Goal: Obtain resource: Download file/media

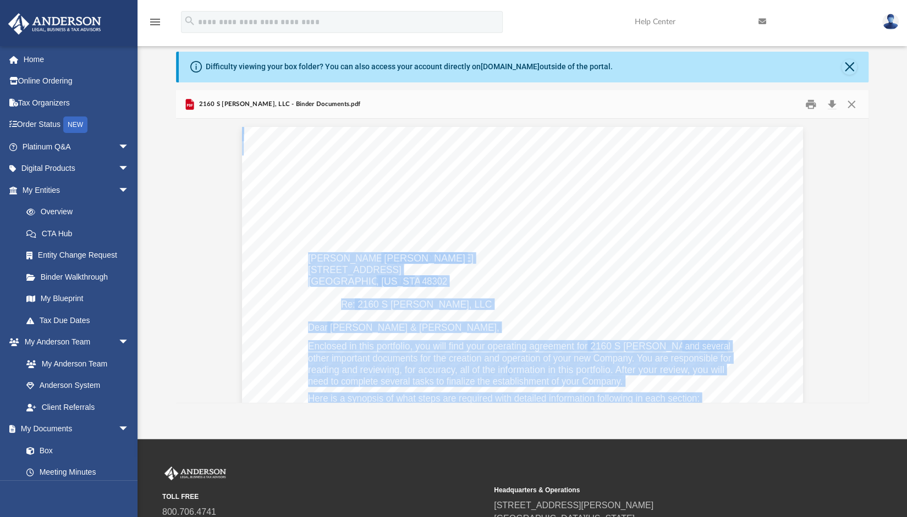
scroll to position [1056, 0]
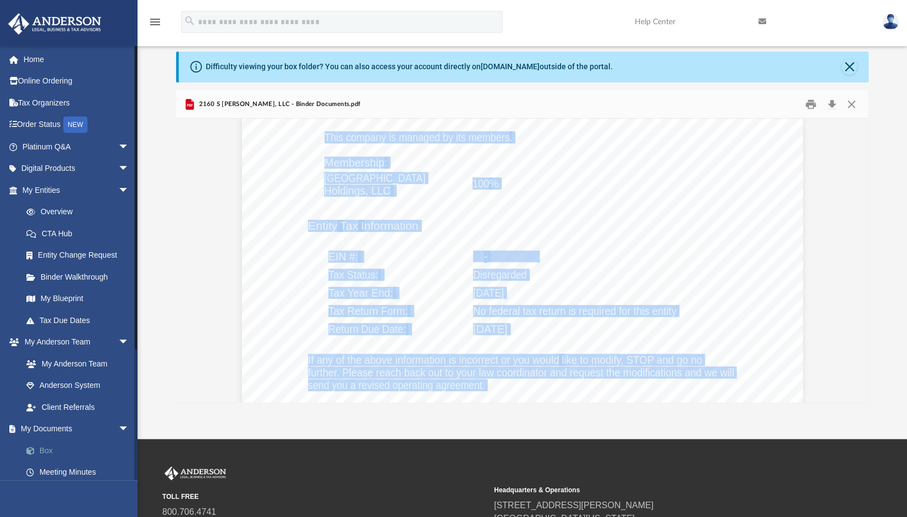
click at [48, 448] on link "Box" at bounding box center [80, 451] width 130 height 22
click at [45, 449] on link "Box" at bounding box center [80, 451] width 130 height 22
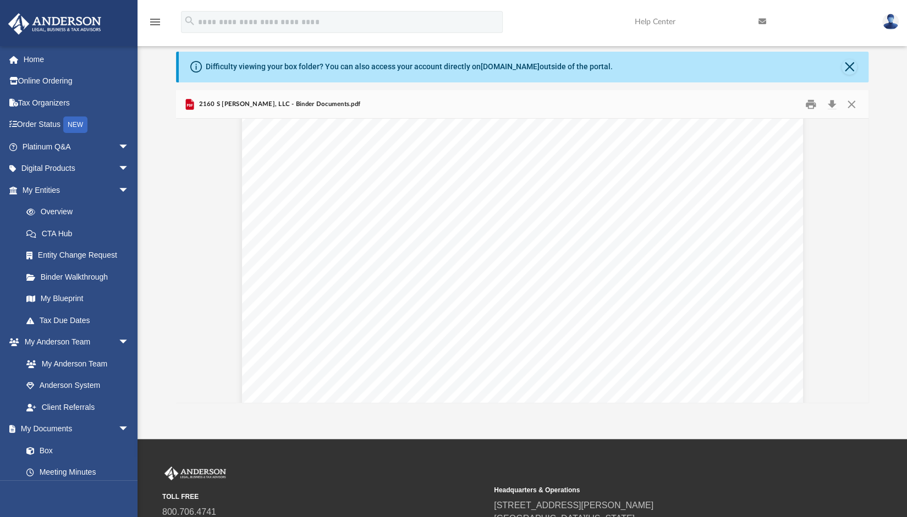
click at [851, 58] on div "Difficulty viewing your box folder? You can also access your account directly o…" at bounding box center [523, 67] width 689 height 31
click at [850, 64] on button "Close" at bounding box center [848, 66] width 15 height 15
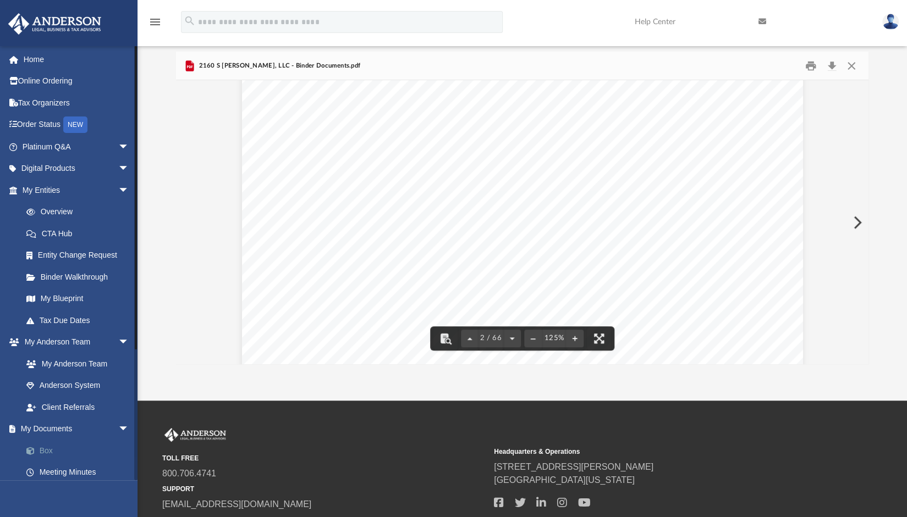
click at [52, 451] on link "Box" at bounding box center [80, 451] width 130 height 22
click at [32, 62] on link "Home" at bounding box center [77, 59] width 138 height 22
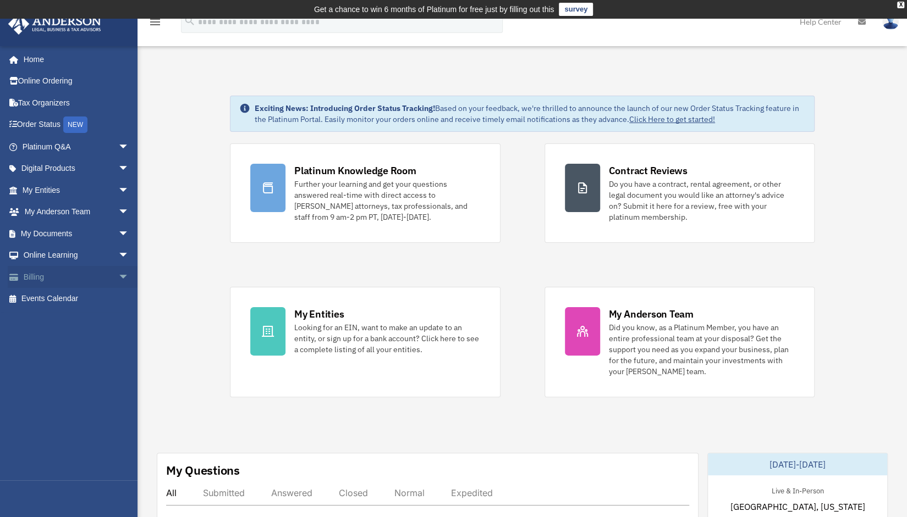
click at [38, 272] on link "Billing arrow_drop_down" at bounding box center [77, 277] width 138 height 22
click at [118, 276] on span "arrow_drop_down" at bounding box center [129, 277] width 22 height 23
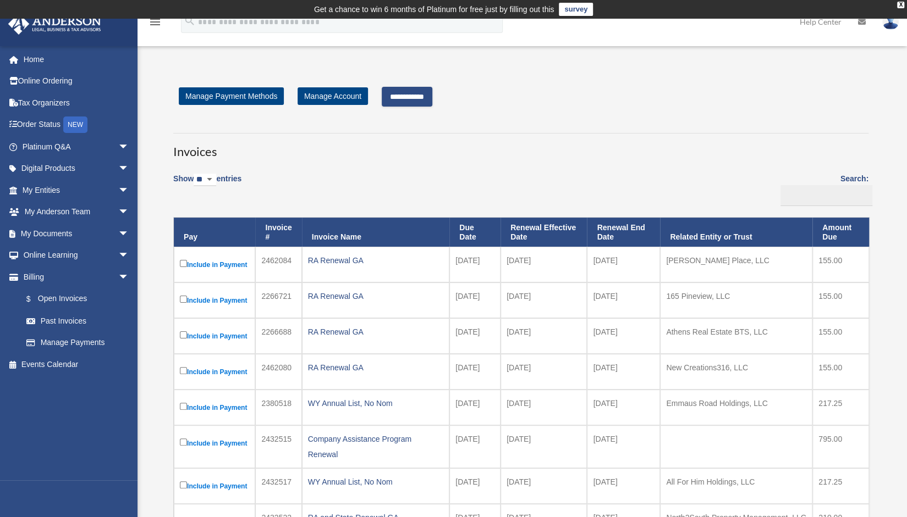
click at [405, 92] on input "**********" at bounding box center [407, 97] width 51 height 20
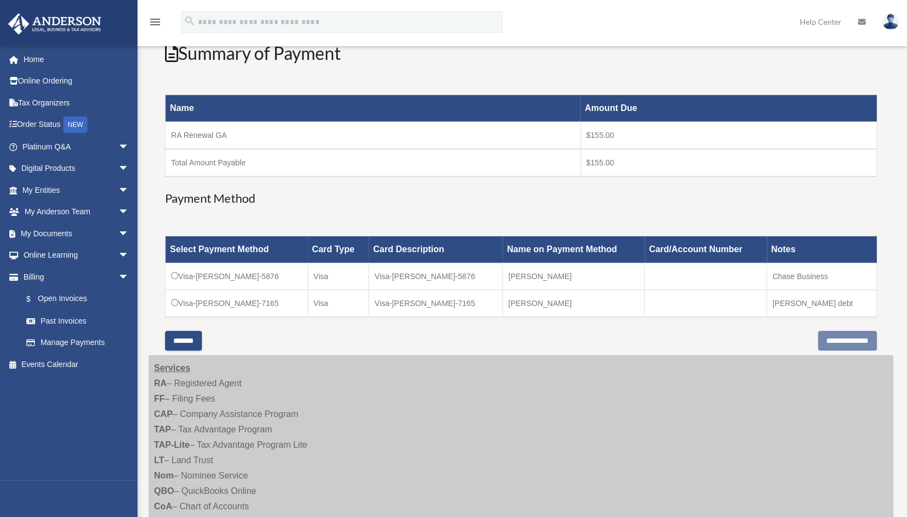
scroll to position [156, 0]
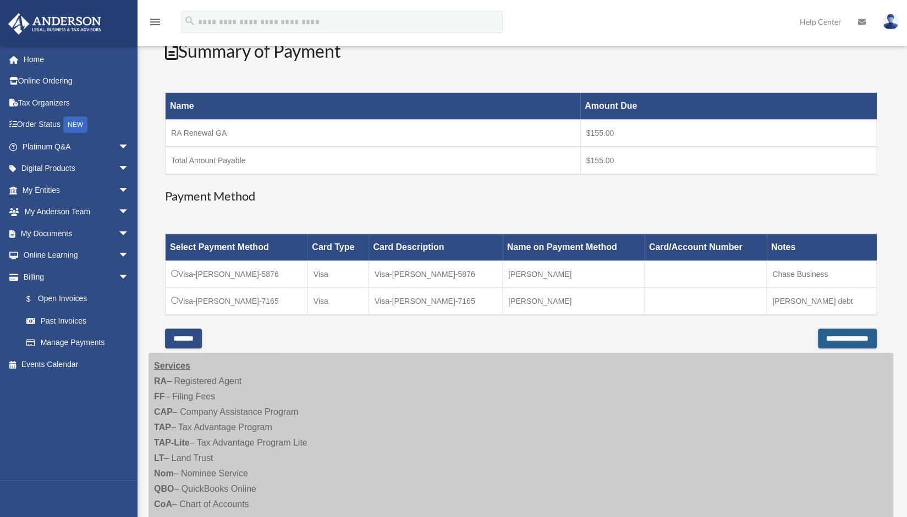
click at [851, 336] on input "**********" at bounding box center [847, 339] width 59 height 20
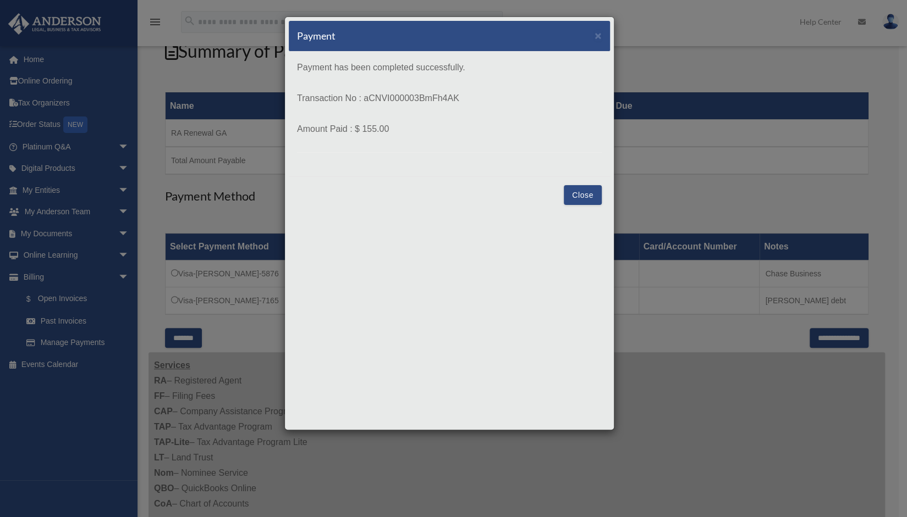
click at [584, 194] on button "Close" at bounding box center [583, 195] width 38 height 20
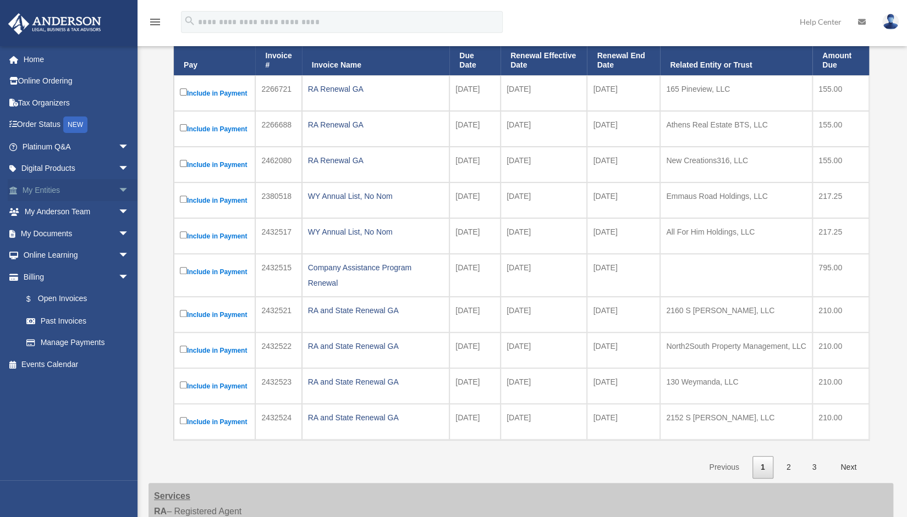
scroll to position [174, 0]
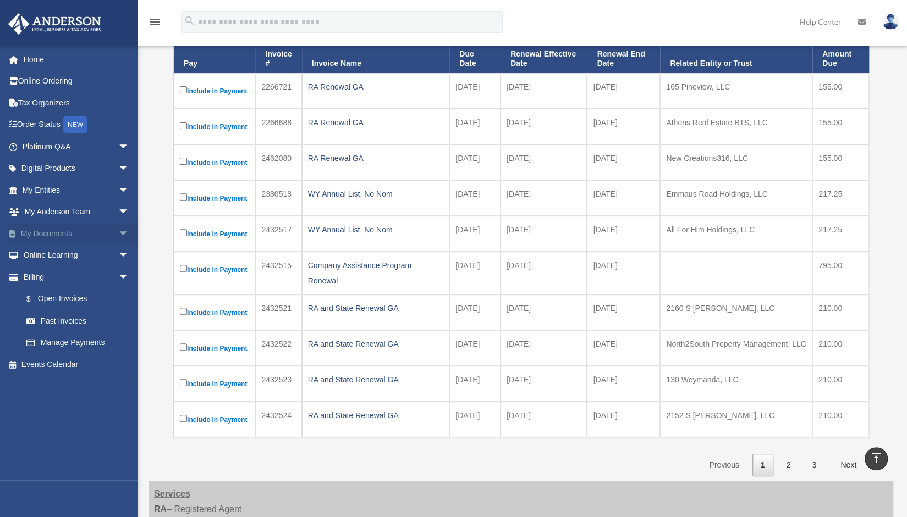
click at [57, 229] on link "My Documents arrow_drop_down" at bounding box center [77, 234] width 138 height 22
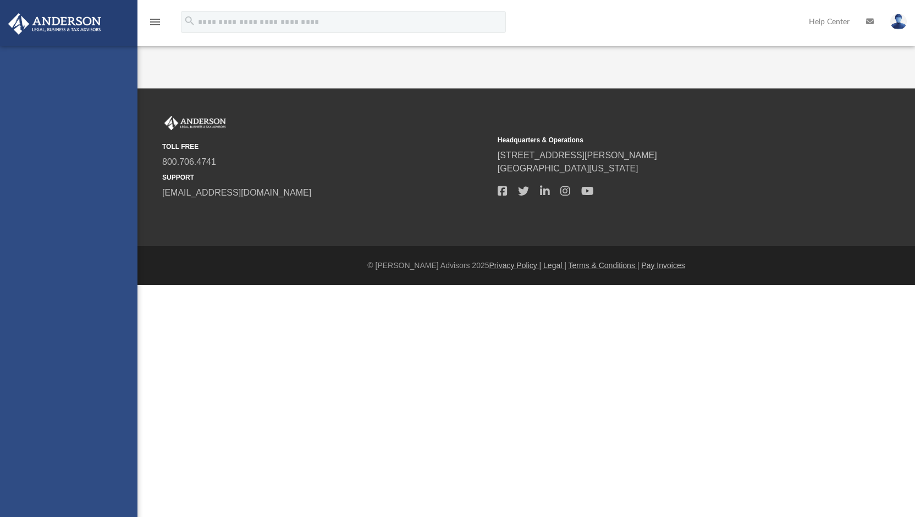
click at [113, 231] on div "[EMAIL_ADDRESS][DOMAIN_NAME] Sign Out [EMAIL_ADDRESS][DOMAIN_NAME] Home Online …" at bounding box center [68, 304] width 137 height 517
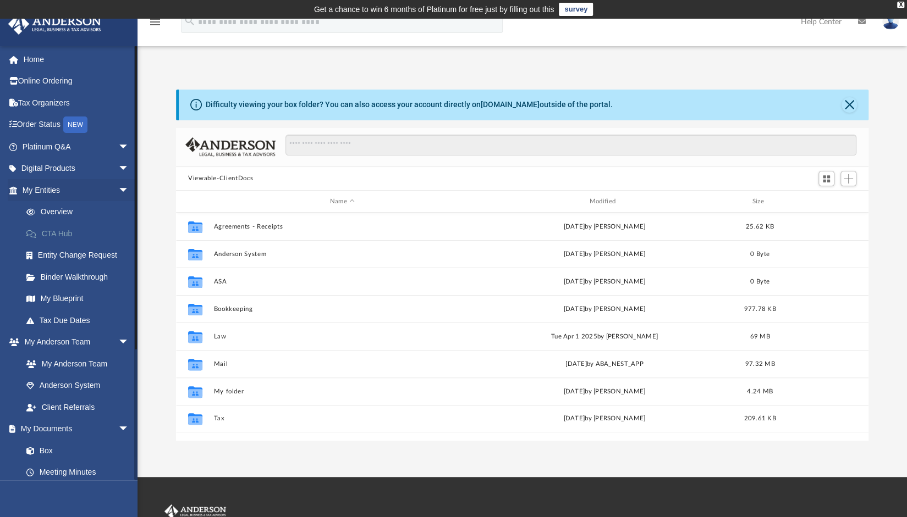
scroll to position [241, 683]
click at [47, 448] on link "Box" at bounding box center [80, 451] width 130 height 22
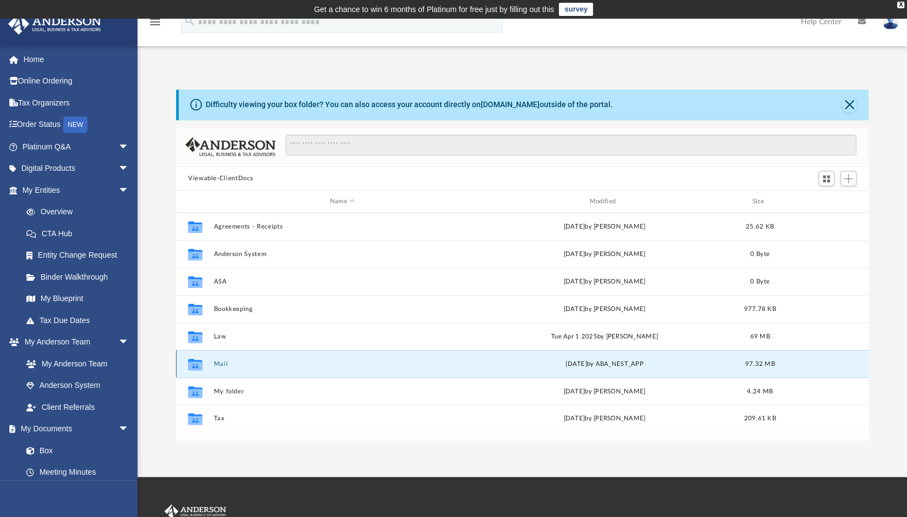
click at [219, 363] on button "Mail" at bounding box center [341, 364] width 257 height 7
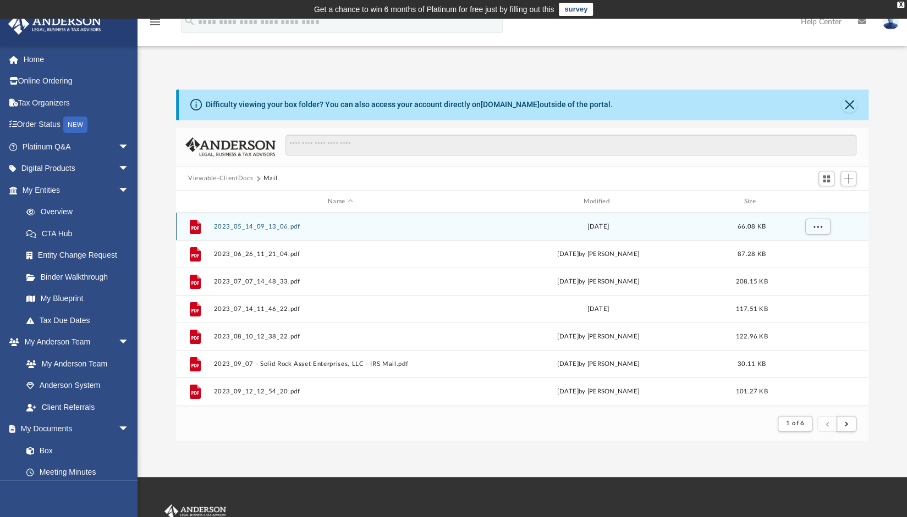
scroll to position [5, 0]
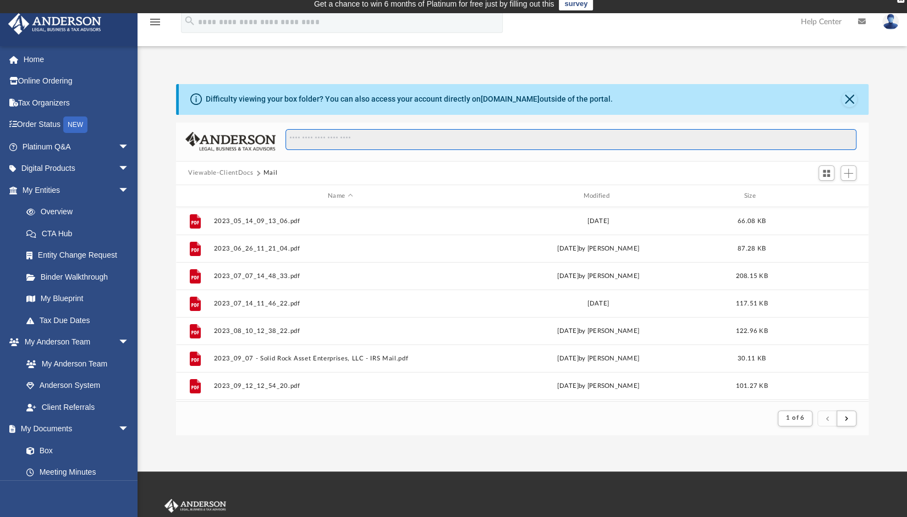
click at [311, 138] on input "Search files and folders" at bounding box center [570, 139] width 571 height 21
click at [799, 421] on span "1 of 6" at bounding box center [795, 418] width 18 height 6
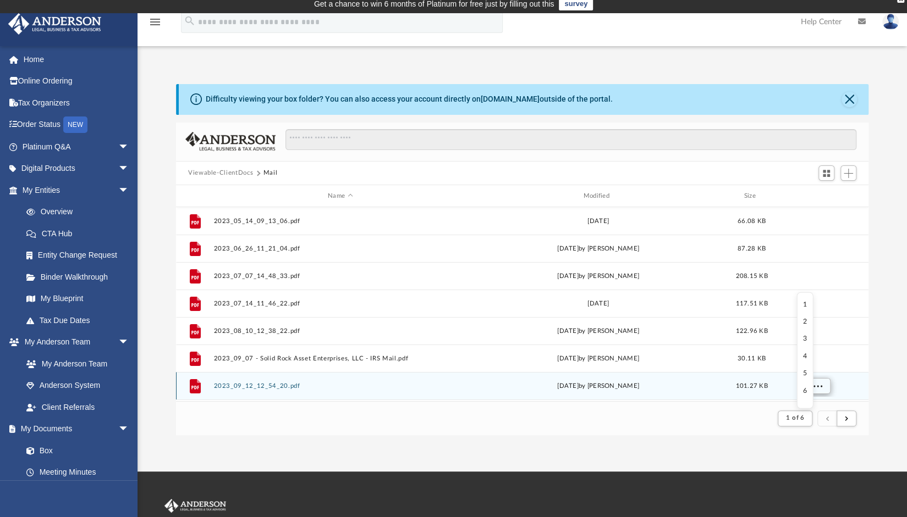
click at [805, 391] on li "6" at bounding box center [805, 391] width 4 height 12
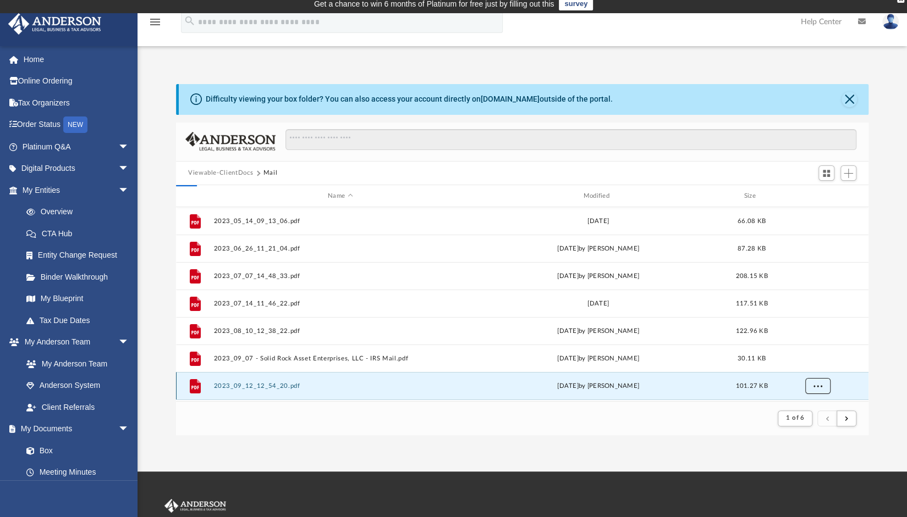
click at [805, 391] on button "More options" at bounding box center [817, 386] width 25 height 16
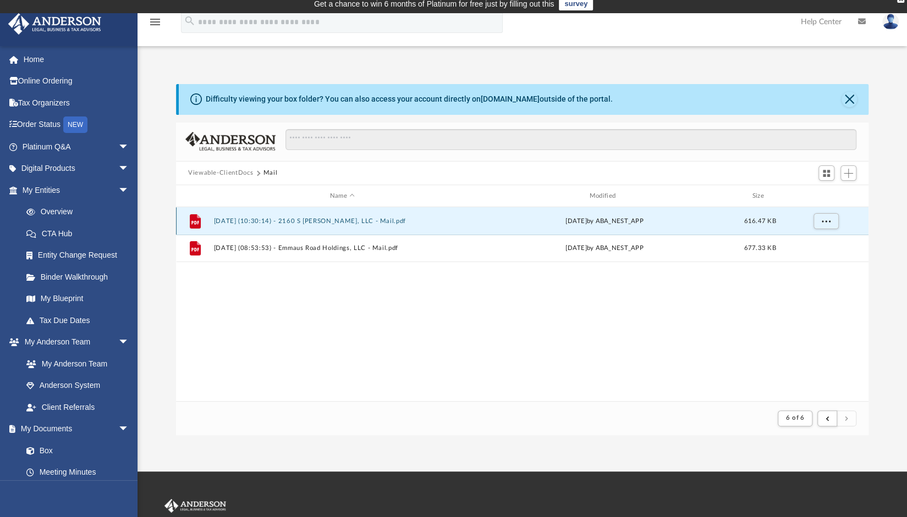
click at [339, 219] on button "[DATE] (10:30:14) - 2160 S [PERSON_NAME], LLC - Mail.pdf" at bounding box center [341, 221] width 257 height 7
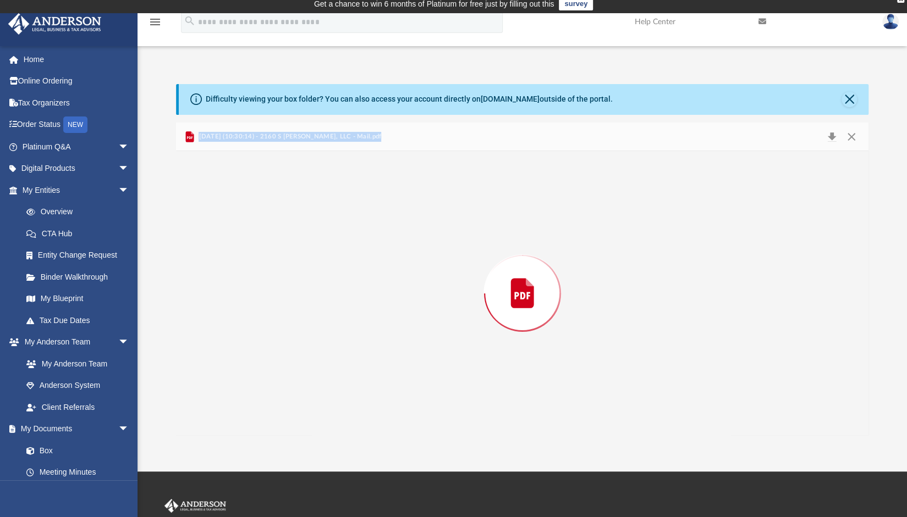
click at [339, 219] on div "Preview" at bounding box center [522, 293] width 692 height 284
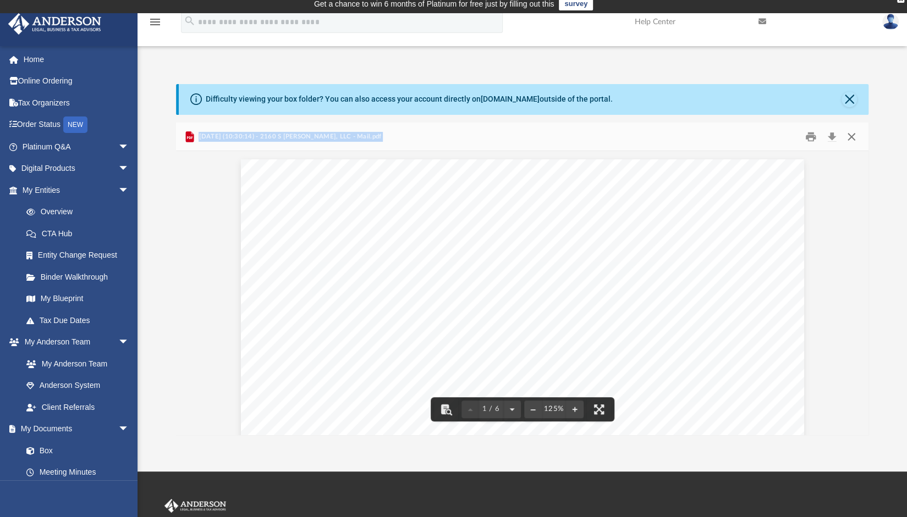
click at [851, 137] on button "Close" at bounding box center [851, 136] width 20 height 17
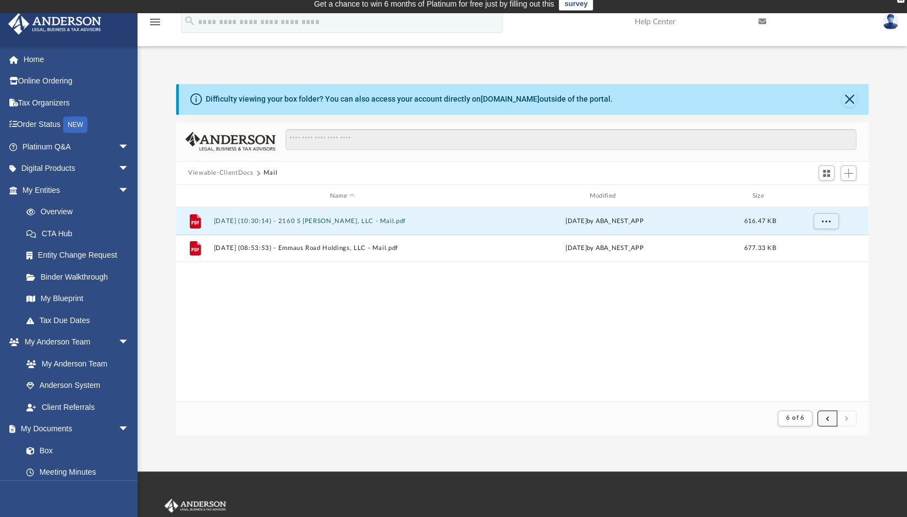
click at [824, 415] on button "submit" at bounding box center [827, 419] width 20 height 16
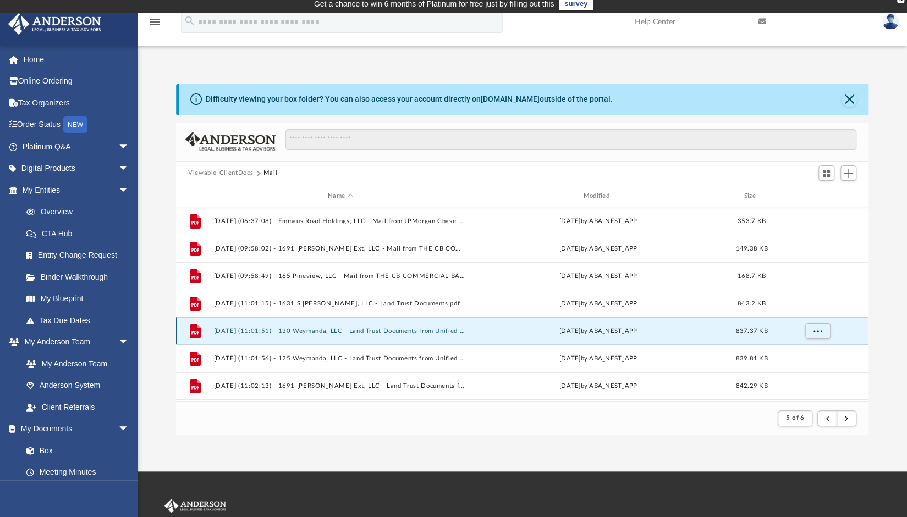
click at [425, 333] on button "[DATE] (11:01:51) - 130 Weymanda, LLC - Land Trust Documents from Unified Gover…" at bounding box center [339, 331] width 253 height 7
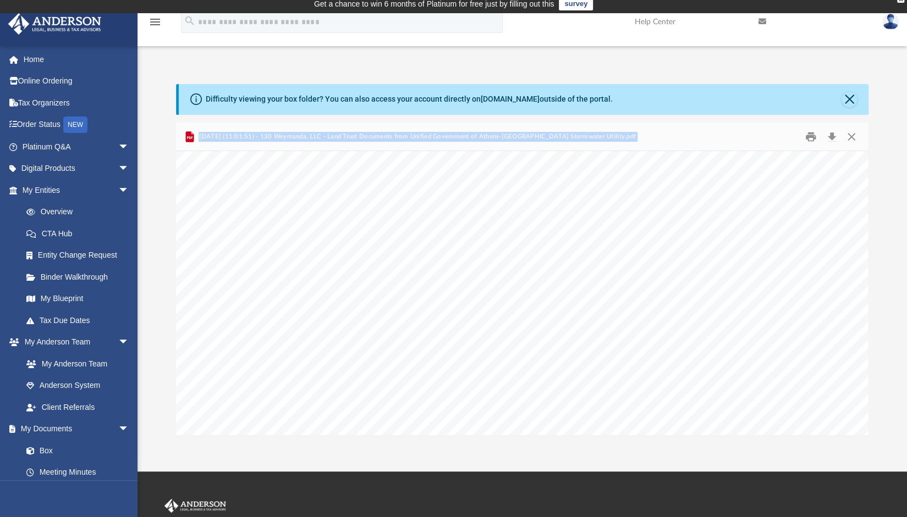
scroll to position [0, 0]
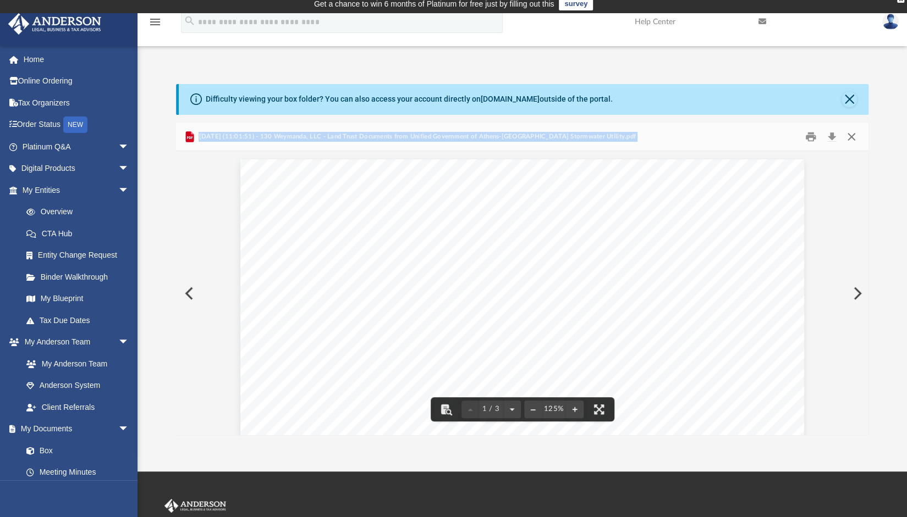
click at [852, 136] on button "Close" at bounding box center [851, 136] width 20 height 17
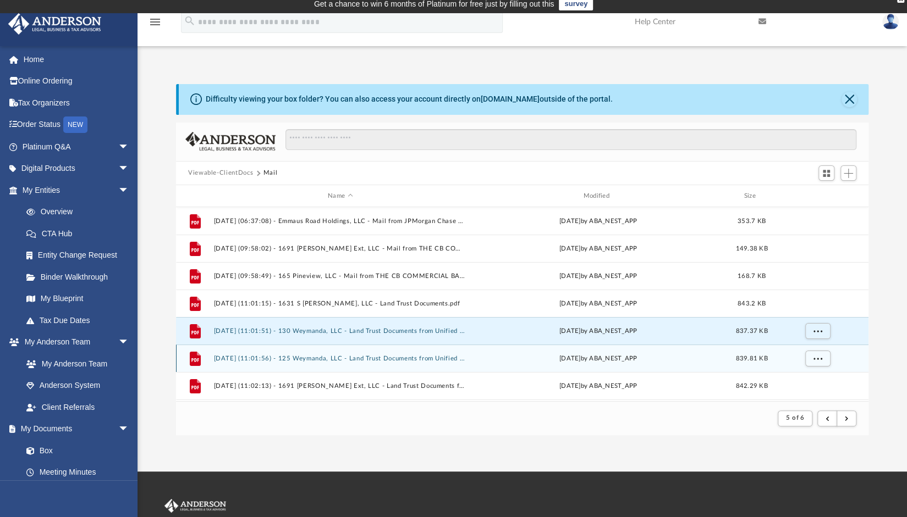
click at [405, 357] on button "[DATE] (11:01:56) - 125 Weymanda, LLC - Land Trust Documents from Unified Gover…" at bounding box center [339, 358] width 253 height 7
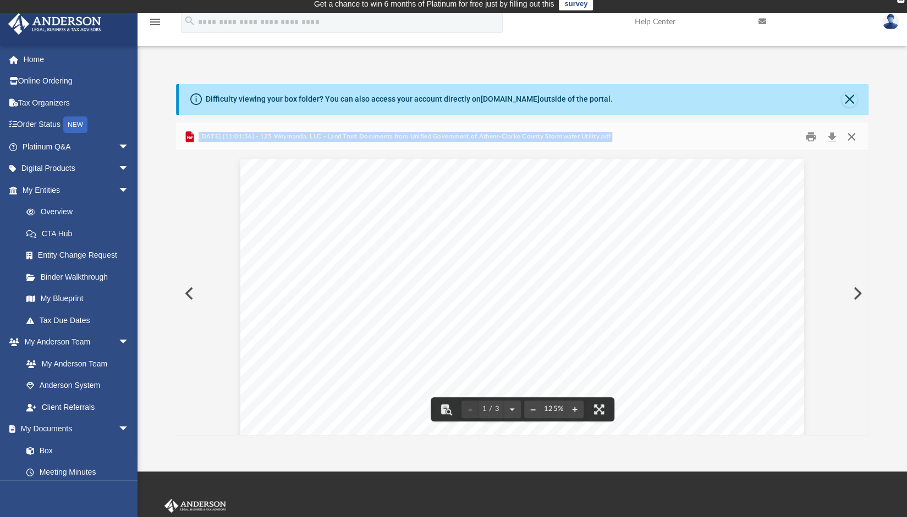
click at [850, 138] on button "Close" at bounding box center [851, 136] width 20 height 17
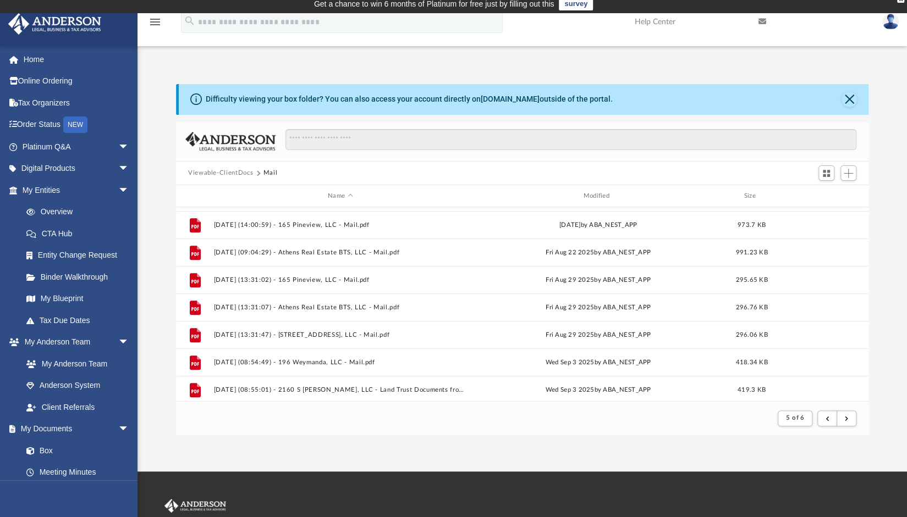
scroll to position [772, 0]
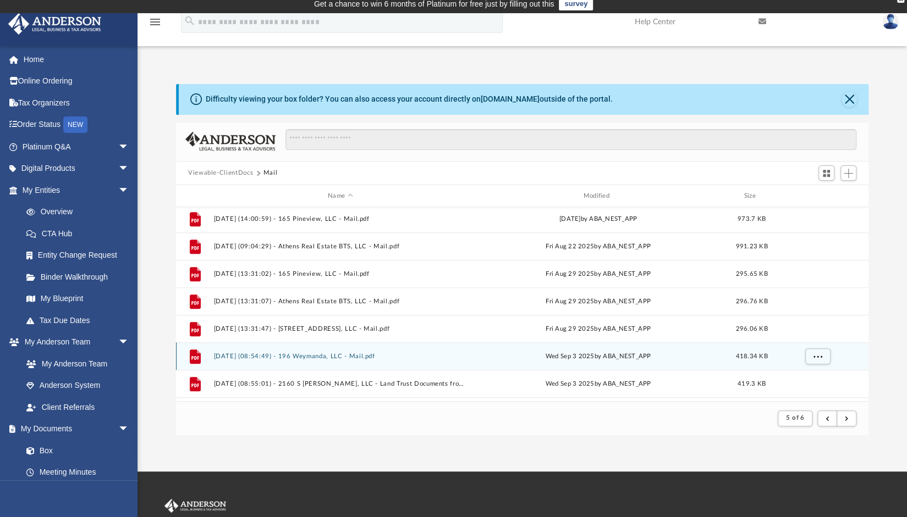
click at [274, 357] on button "[DATE] (08:54:49) - 196 Weymanda, LLC - Mail.pdf" at bounding box center [339, 356] width 253 height 7
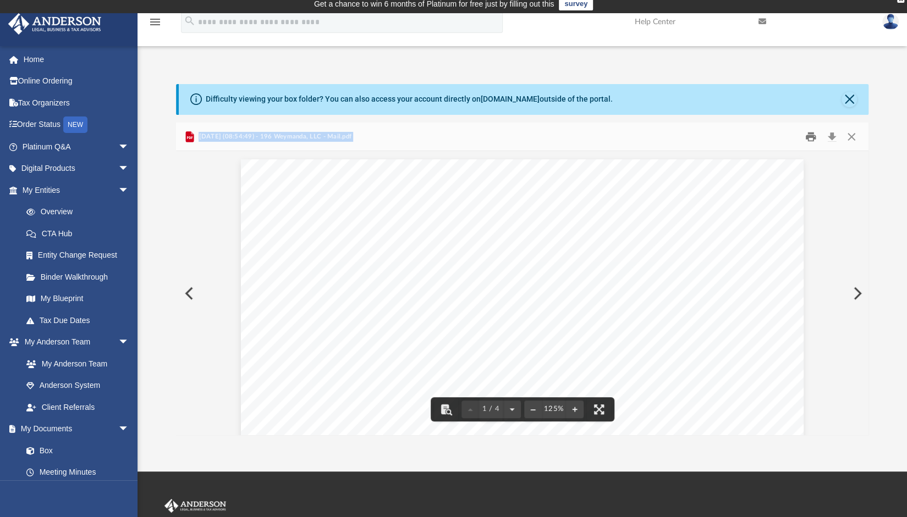
click at [810, 135] on button "Print" at bounding box center [811, 136] width 22 height 17
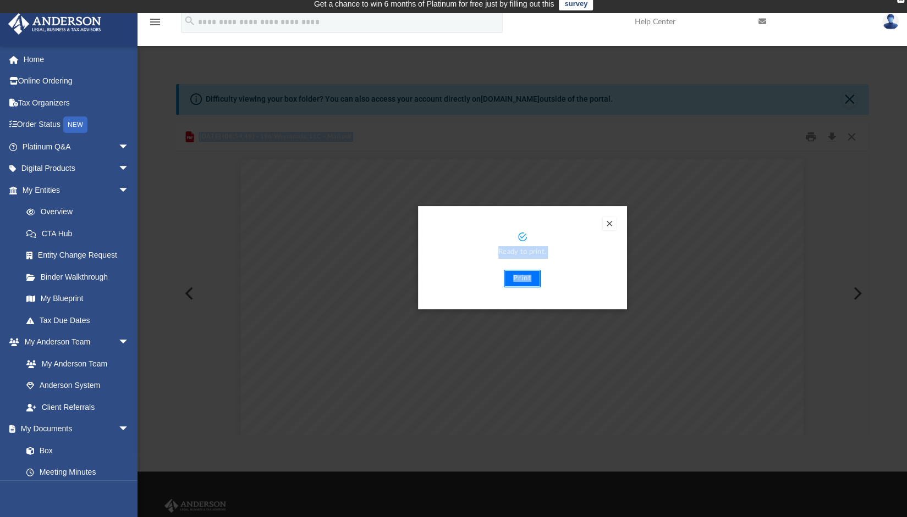
click at [521, 278] on button "Print" at bounding box center [522, 279] width 37 height 18
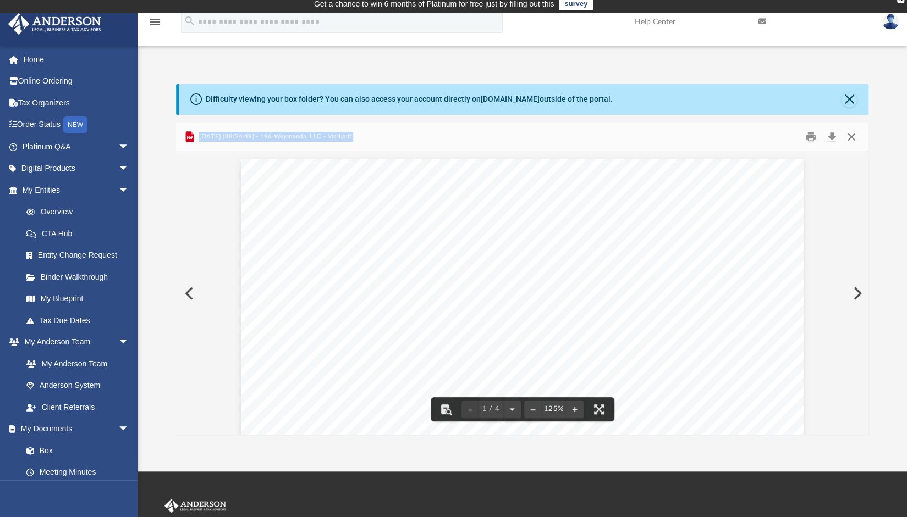
click at [850, 135] on button "Close" at bounding box center [851, 136] width 20 height 17
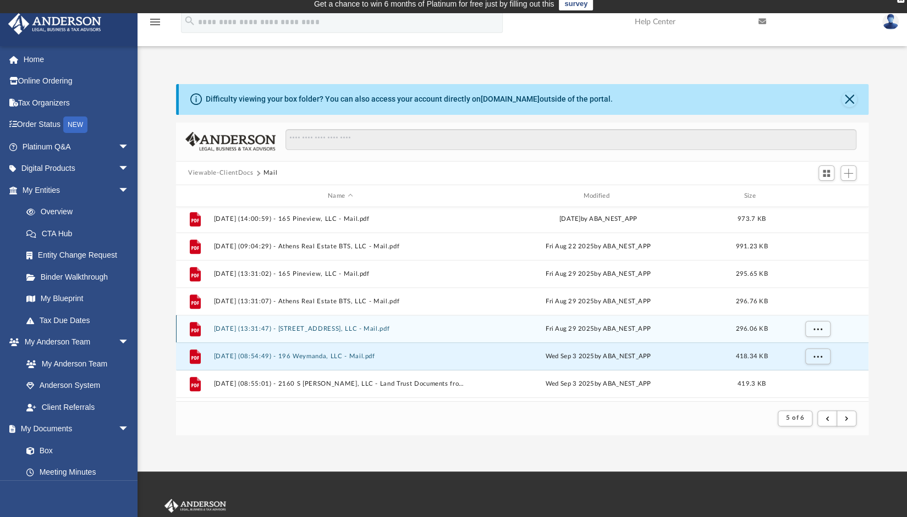
click at [343, 326] on button "[DATE] (13:31:47) - [STREET_ADDRESS], LLC - Mail.pdf" at bounding box center [339, 328] width 253 height 7
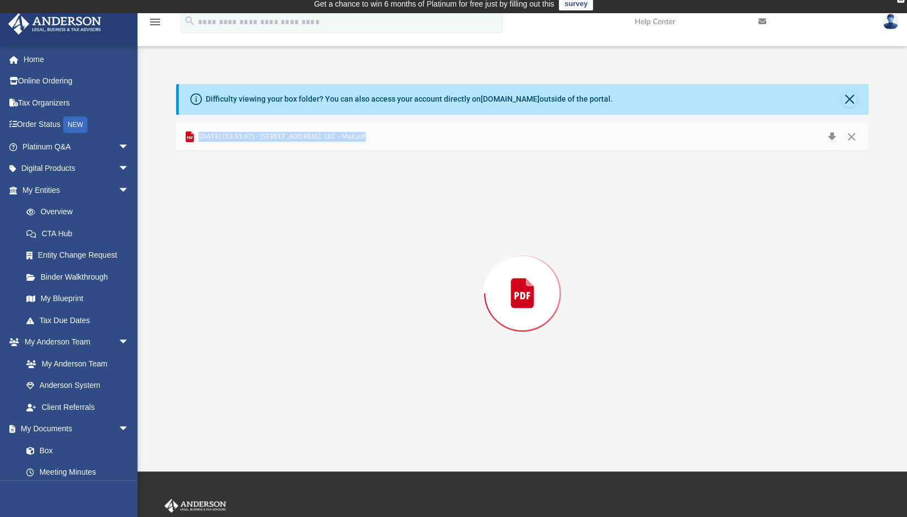
click at [343, 326] on div "Preview" at bounding box center [522, 293] width 692 height 284
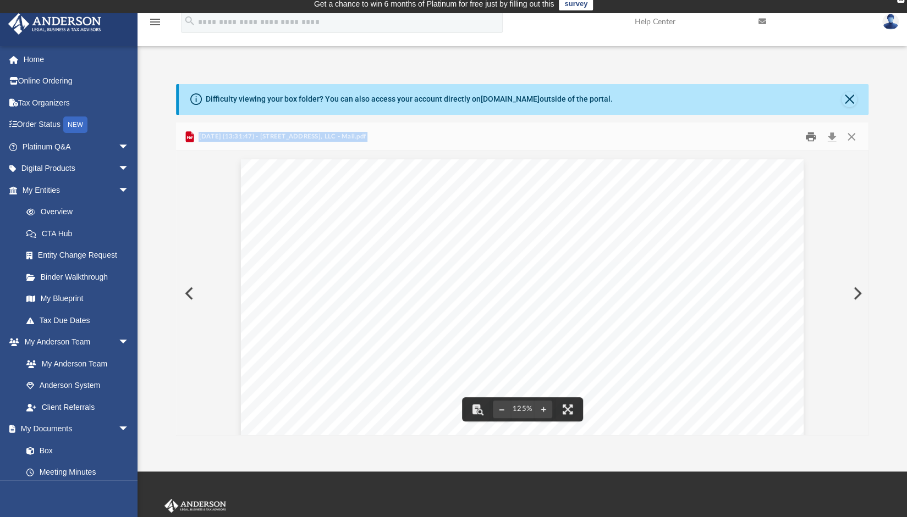
click at [810, 136] on button "Print" at bounding box center [811, 136] width 22 height 17
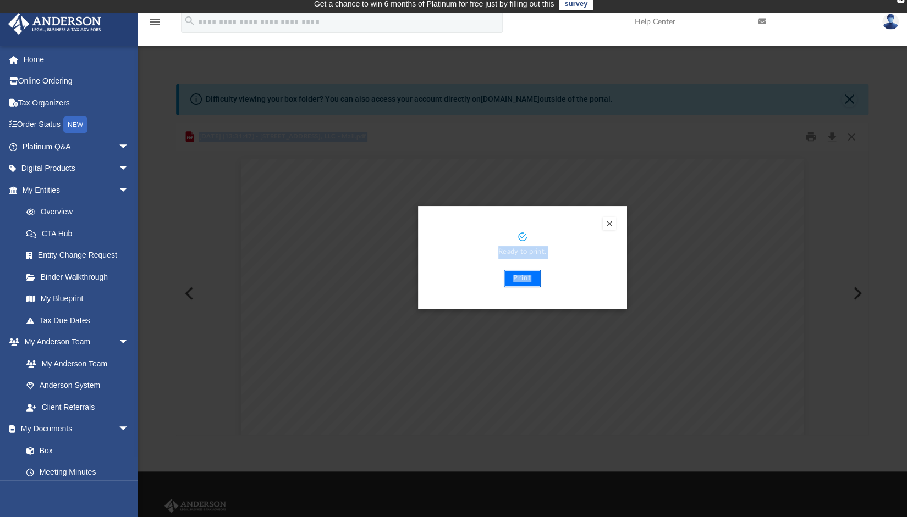
click at [520, 280] on button "Print" at bounding box center [522, 279] width 37 height 18
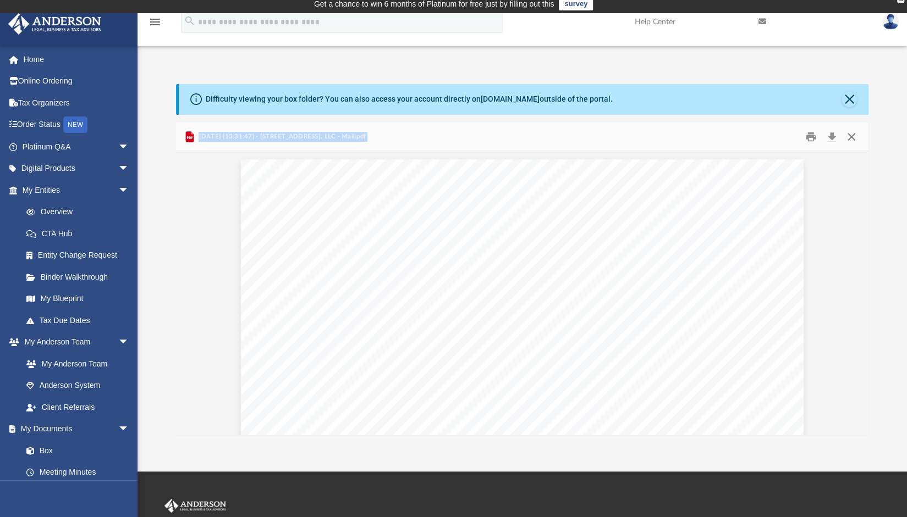
click at [850, 137] on button "Close" at bounding box center [851, 136] width 20 height 17
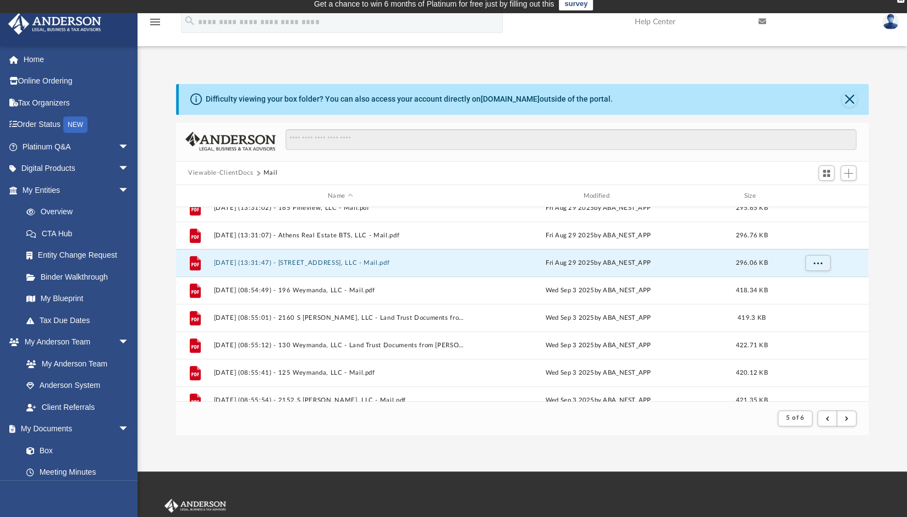
scroll to position [860, 0]
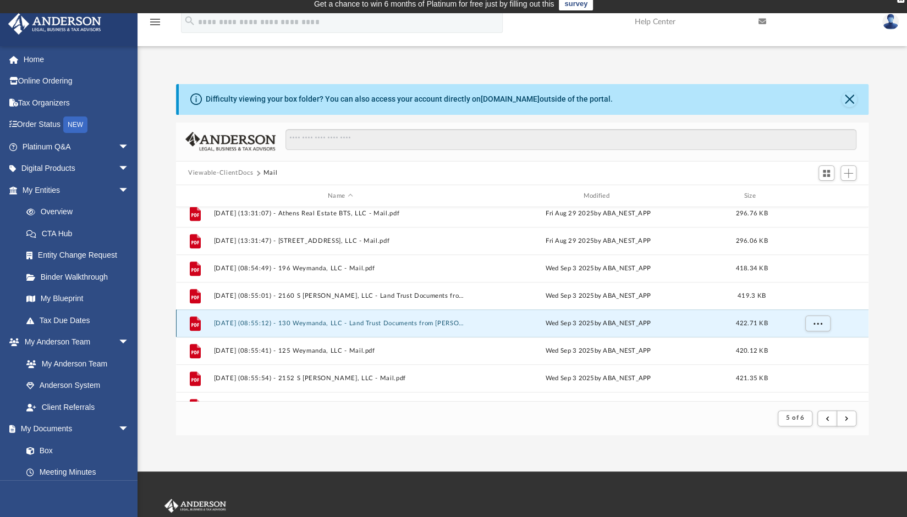
click at [366, 325] on button "[DATE] (08:55:12) - 130 Weymanda, LLC - Land Trust Documents from [PERSON_NAME]…" at bounding box center [339, 323] width 253 height 7
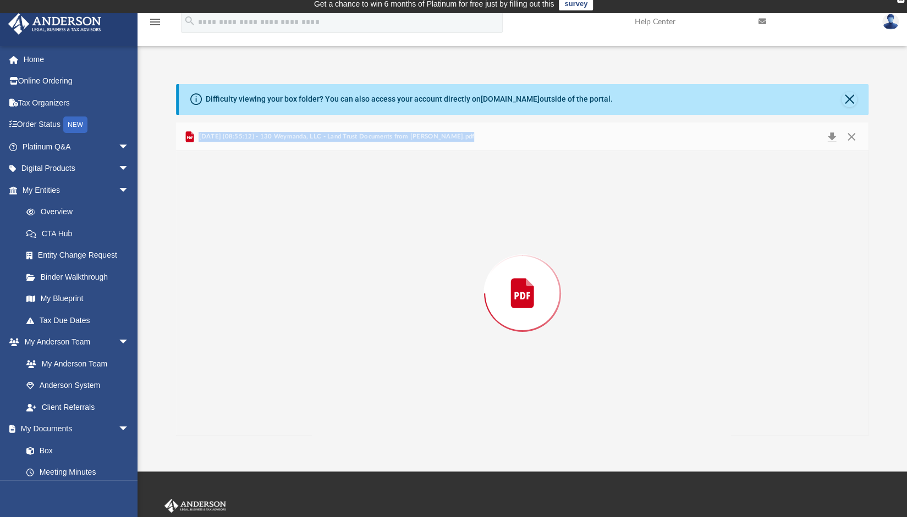
click at [366, 325] on div "Preview" at bounding box center [522, 293] width 692 height 284
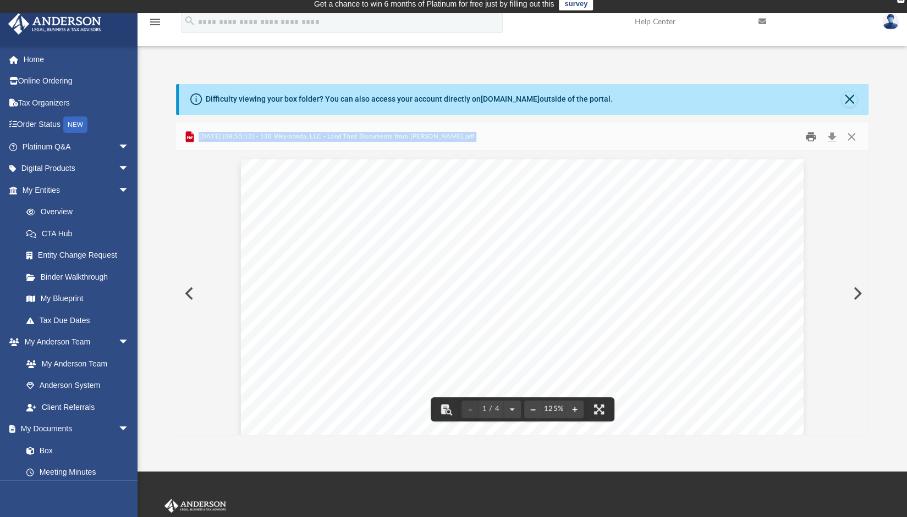
click at [810, 135] on button "Print" at bounding box center [811, 136] width 22 height 17
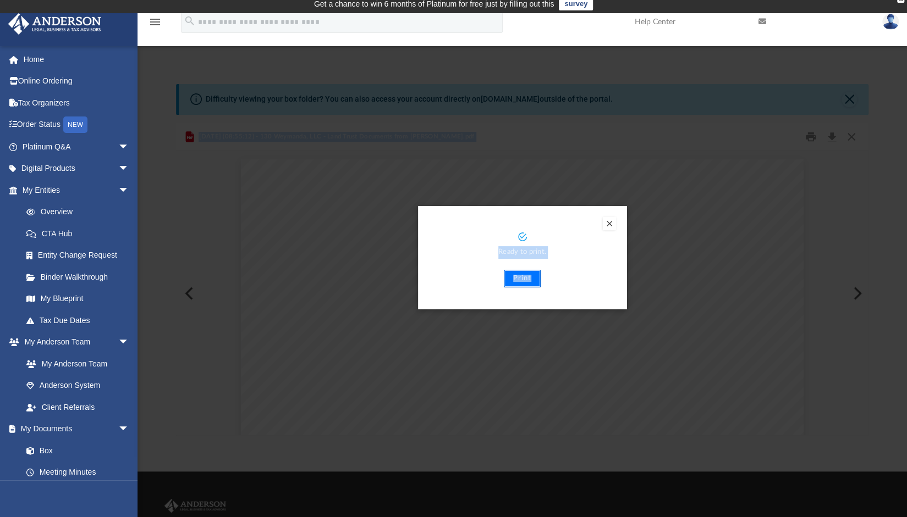
click at [522, 275] on button "Print" at bounding box center [522, 279] width 37 height 18
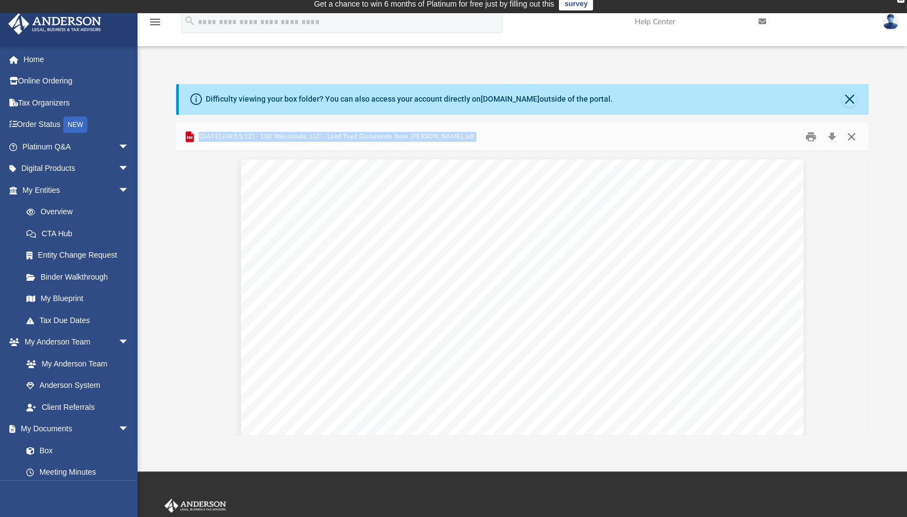
click at [849, 136] on button "Close" at bounding box center [851, 136] width 20 height 17
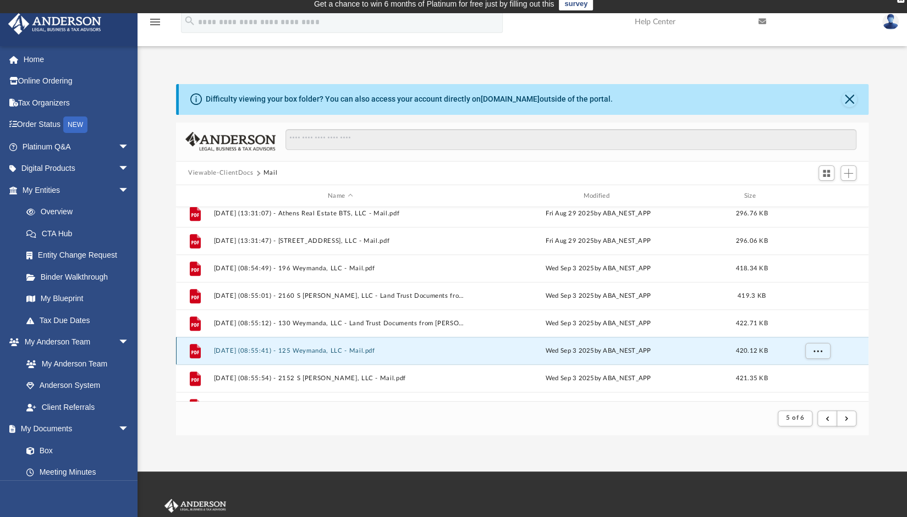
click at [361, 354] on button "[DATE] (08:55:41) - 125 Weymanda, LLC - Mail.pdf" at bounding box center [339, 350] width 253 height 7
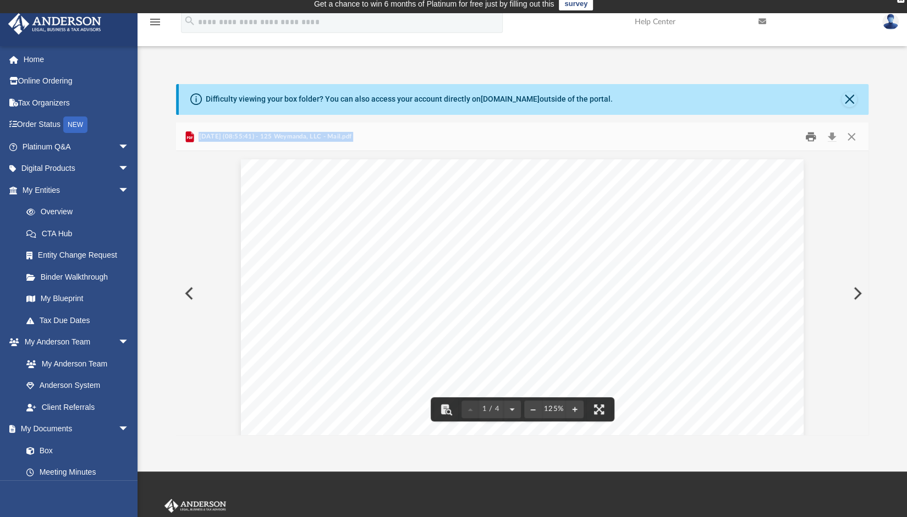
click at [813, 136] on button "Print" at bounding box center [811, 136] width 22 height 17
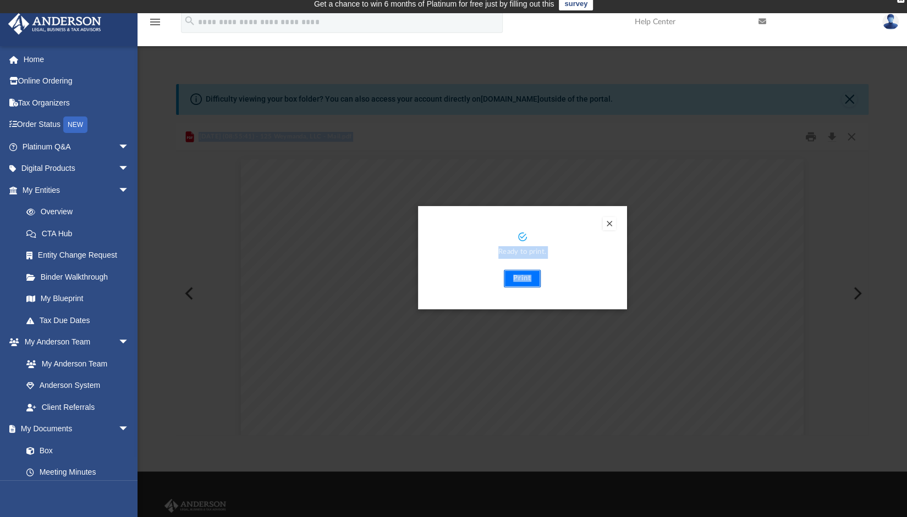
click at [524, 275] on button "Print" at bounding box center [522, 279] width 37 height 18
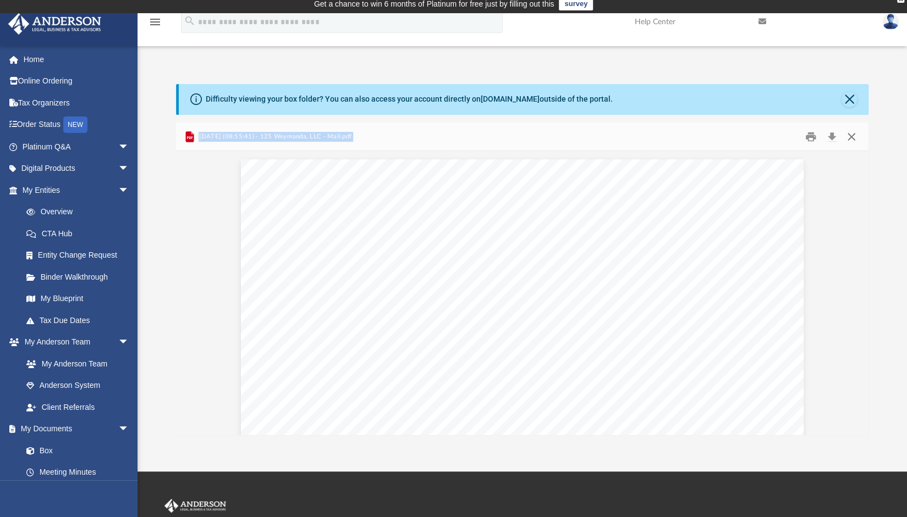
click at [848, 136] on button "Close" at bounding box center [851, 136] width 20 height 17
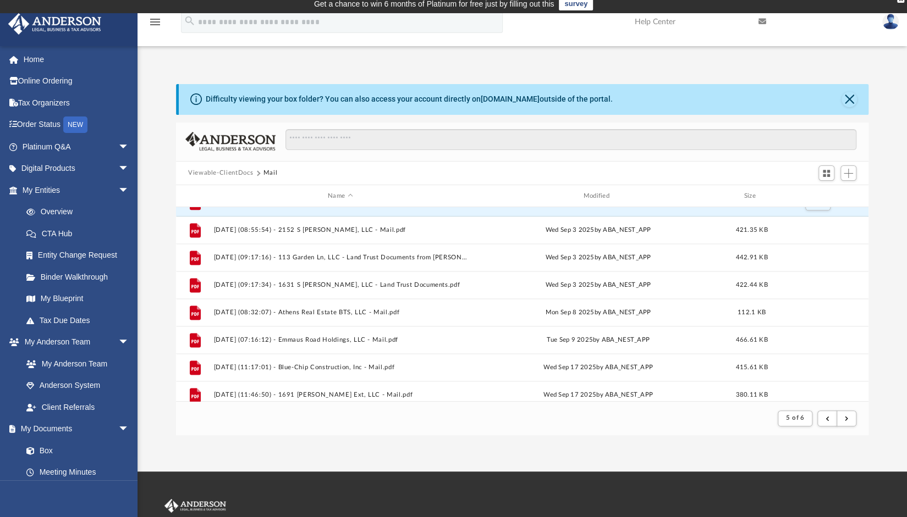
scroll to position [1040, 0]
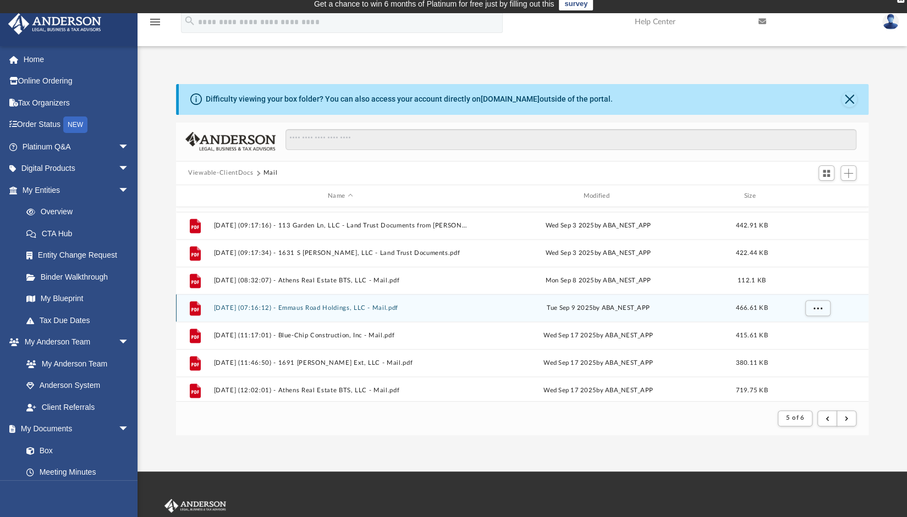
click at [339, 301] on div "File [DATE] (07:16:12) - Emmaus Road Holdings, LLC - Mail.pdf [DATE] by ABA_NES…" at bounding box center [522, 307] width 692 height 27
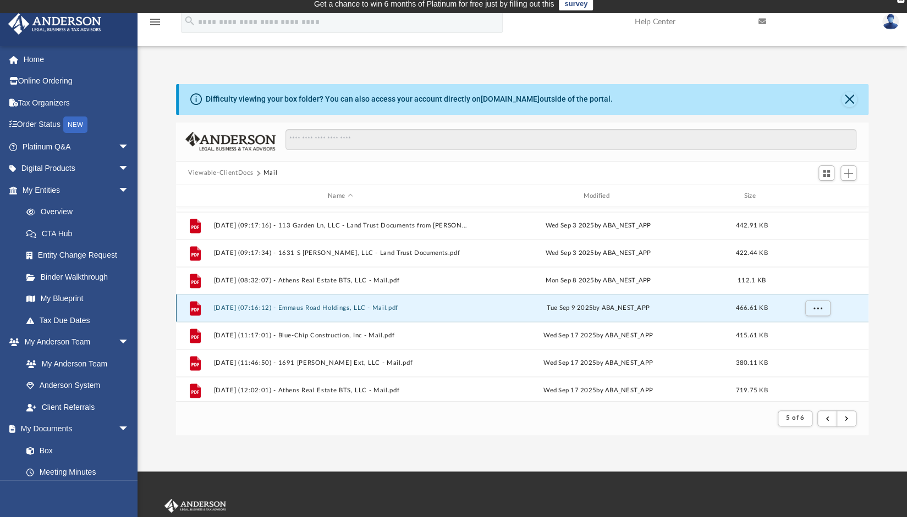
click at [341, 306] on button "[DATE] (07:16:12) - Emmaus Road Holdings, LLC - Mail.pdf" at bounding box center [339, 308] width 253 height 7
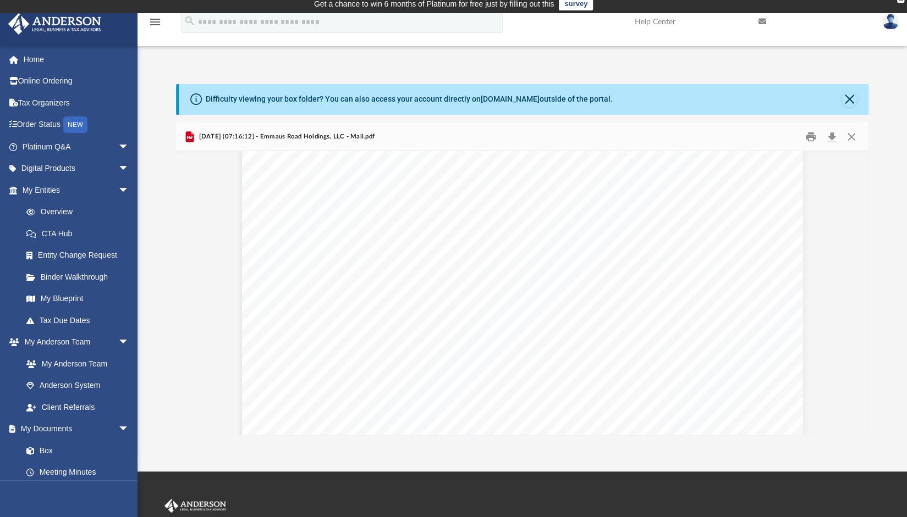
scroll to position [0, 0]
click at [846, 137] on button "Close" at bounding box center [851, 136] width 20 height 17
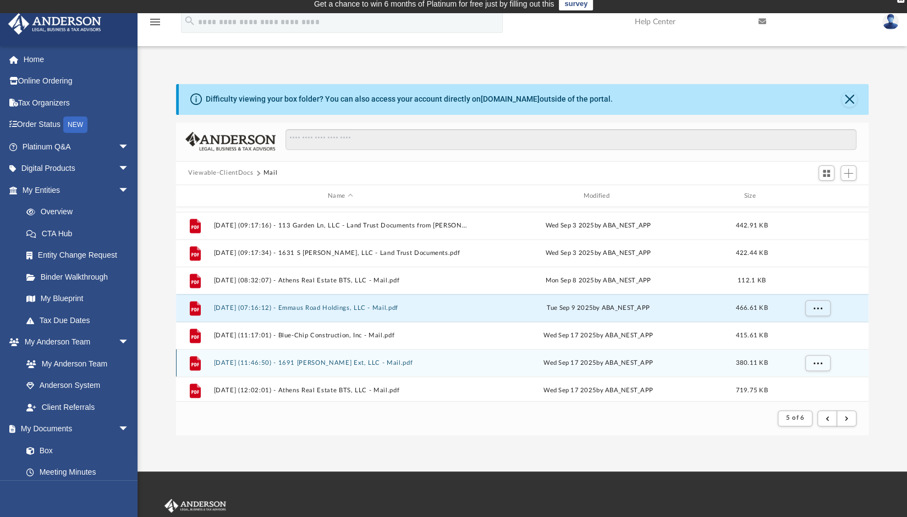
click at [327, 360] on button "[DATE] (11:46:50) - 1691 [PERSON_NAME] Ext, LLC - Mail.pdf" at bounding box center [339, 363] width 253 height 7
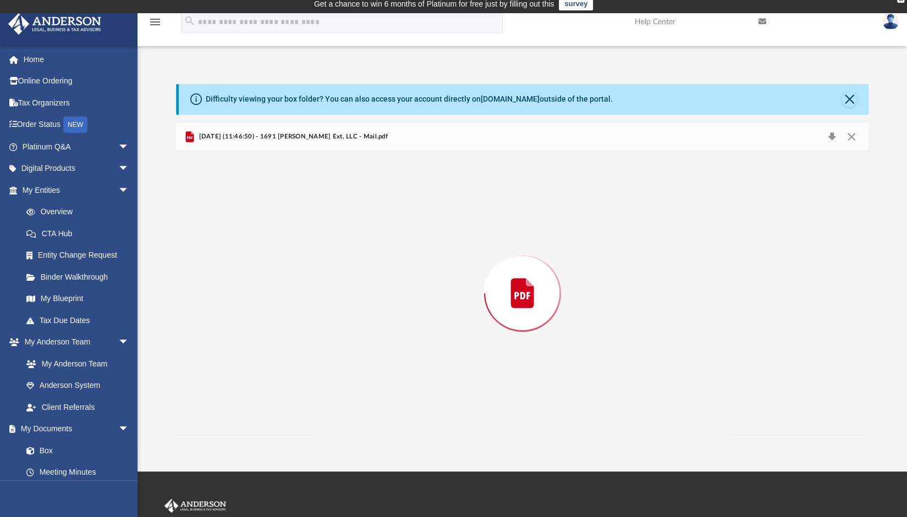
click at [327, 360] on div "Preview" at bounding box center [522, 293] width 692 height 284
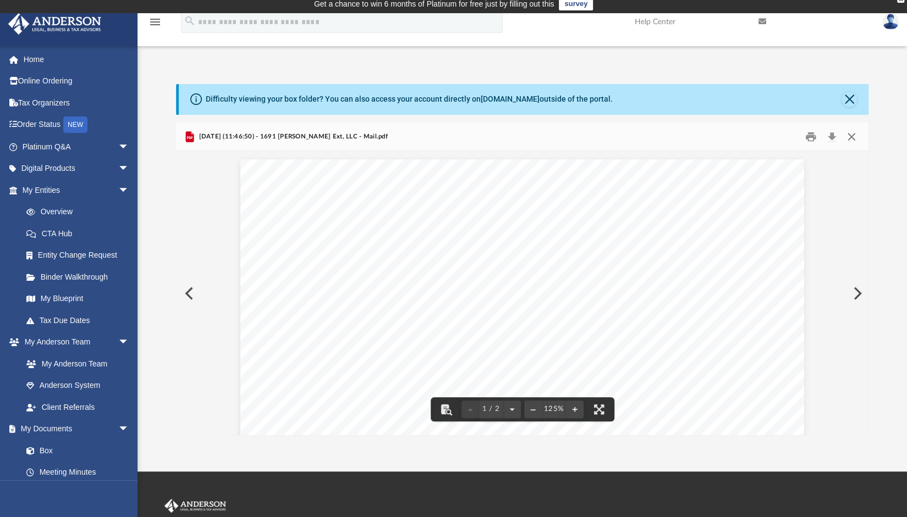
click at [853, 133] on button "Close" at bounding box center [851, 136] width 20 height 17
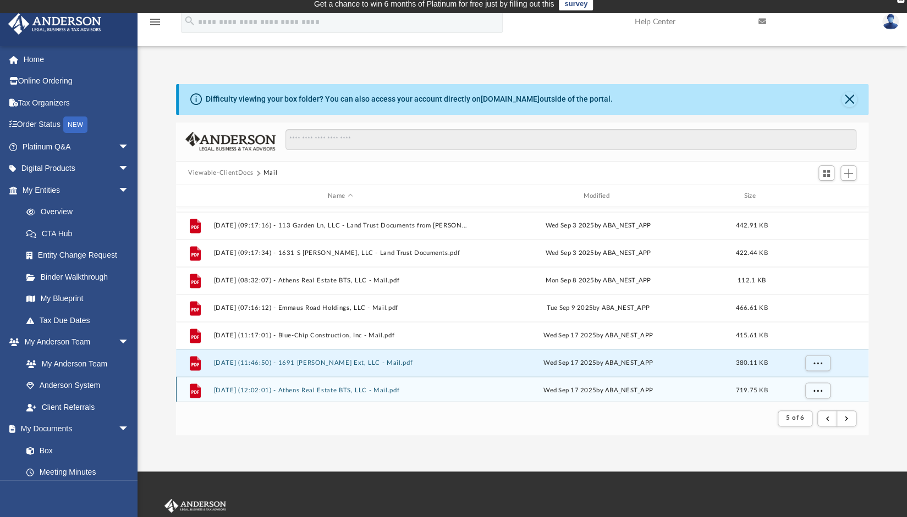
scroll to position [1043, 0]
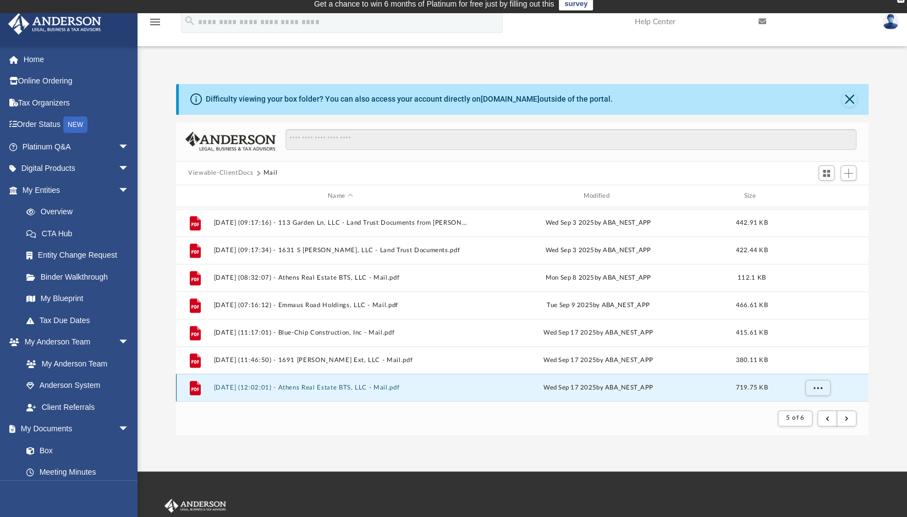
click at [355, 389] on button "[DATE] (12:02:01) - Athens Real Estate BTS, LLC - Mail.pdf" at bounding box center [339, 387] width 253 height 7
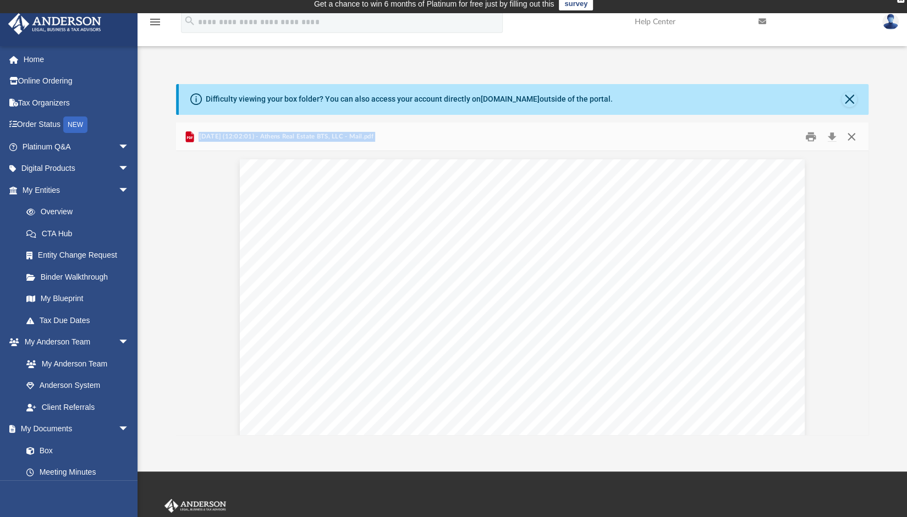
click at [851, 139] on button "Close" at bounding box center [851, 136] width 20 height 17
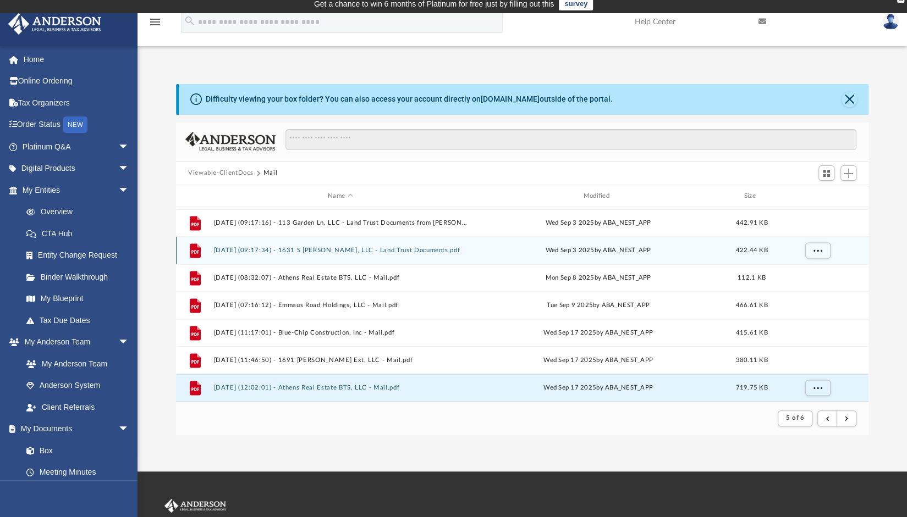
click at [411, 251] on button "[DATE] (09:17:34) - 1631 S [PERSON_NAME], LLC - Land Trust Documents.pdf" at bounding box center [339, 250] width 253 height 7
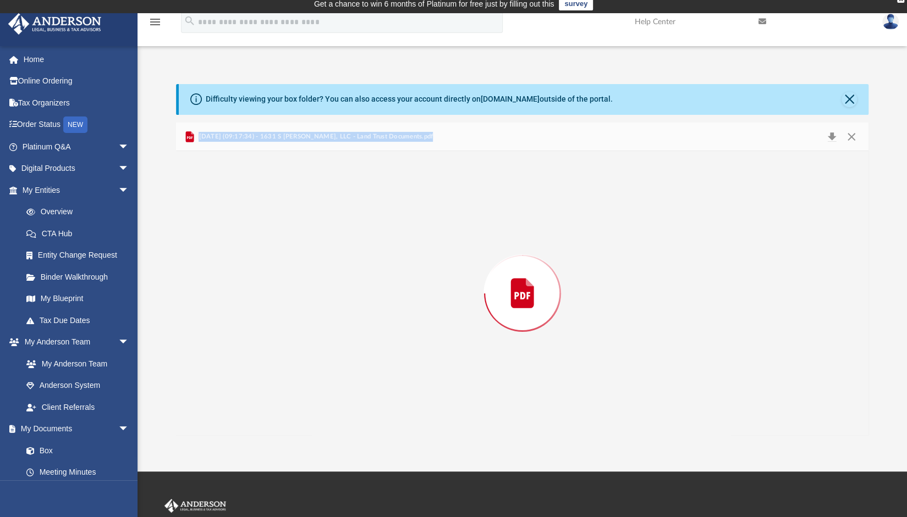
click at [411, 251] on div "Preview" at bounding box center [522, 293] width 692 height 284
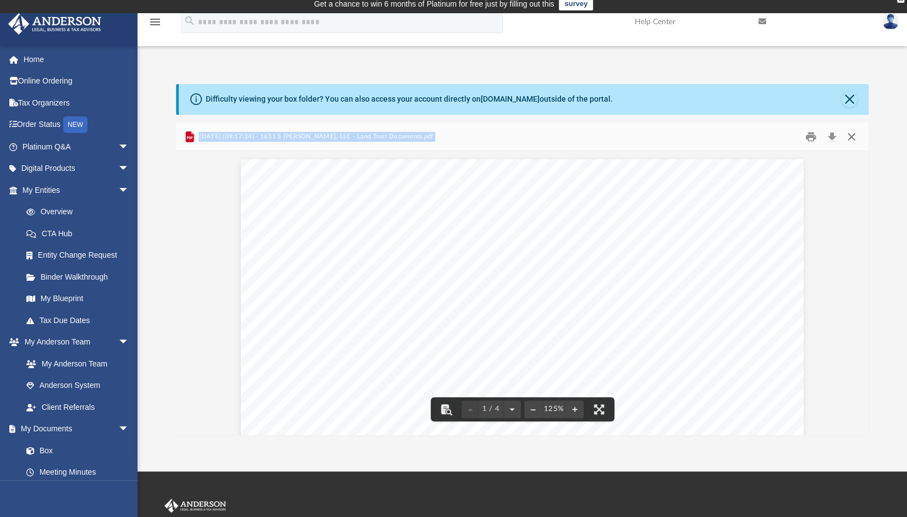
click at [852, 137] on button "Close" at bounding box center [851, 136] width 20 height 17
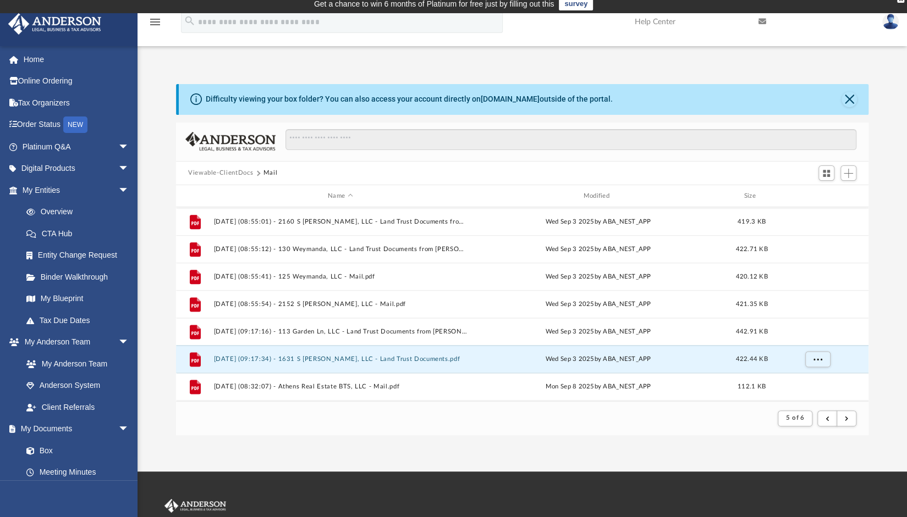
scroll to position [933, 0]
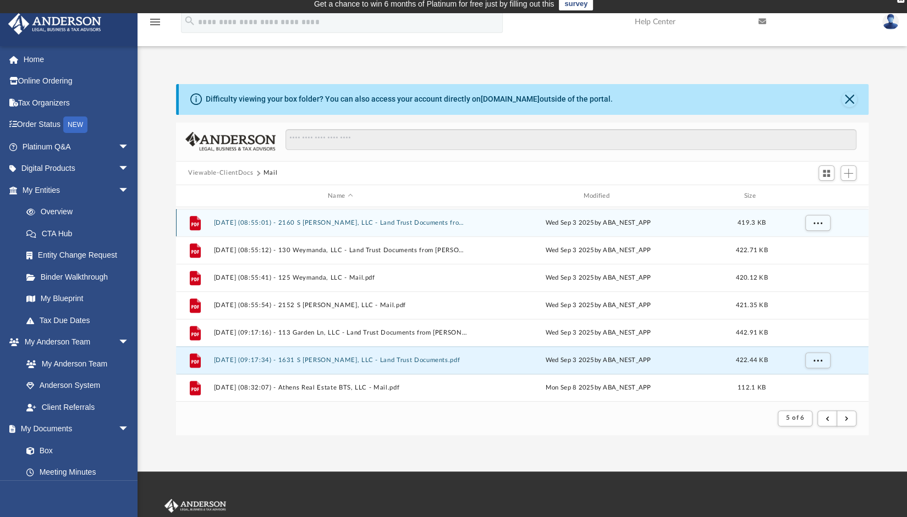
click at [374, 220] on button "[DATE] (08:55:01) - 2160 S [PERSON_NAME], LLC - Land Trust Documents from [PERS…" at bounding box center [339, 222] width 253 height 7
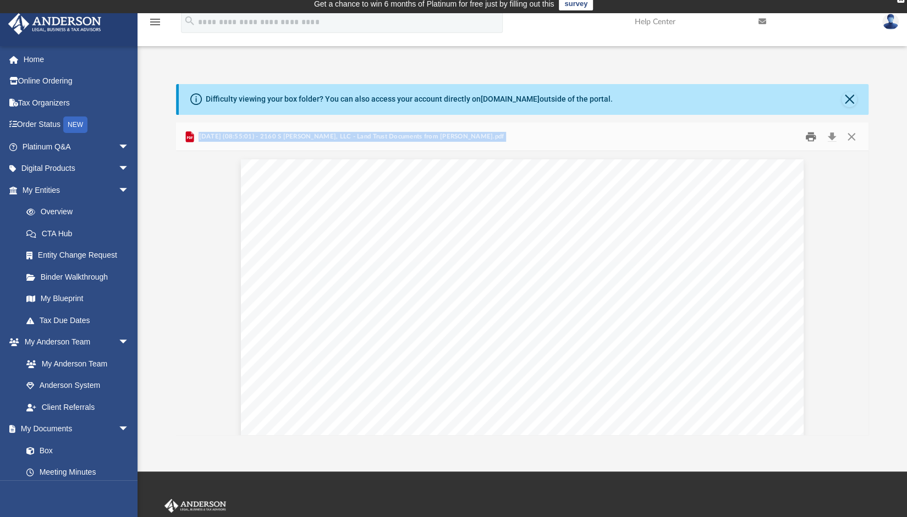
click at [810, 135] on button "Print" at bounding box center [811, 136] width 22 height 17
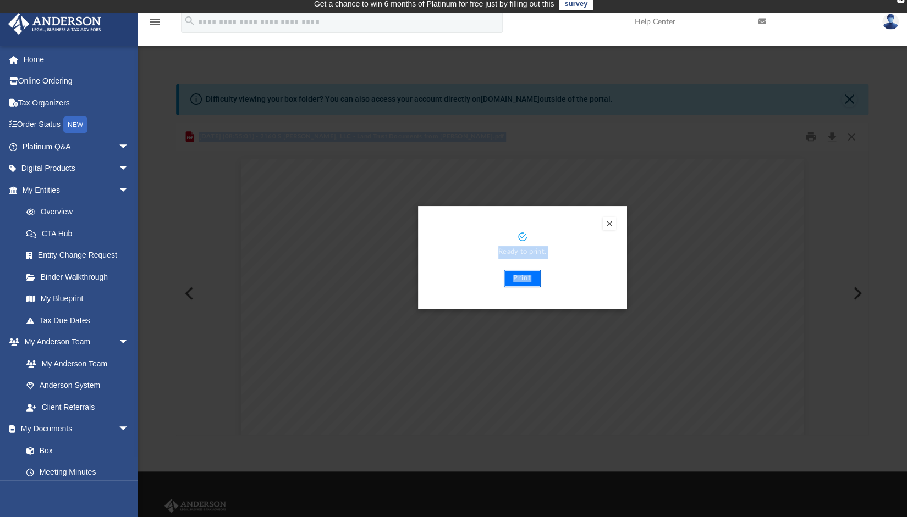
click at [526, 275] on button "Print" at bounding box center [522, 279] width 37 height 18
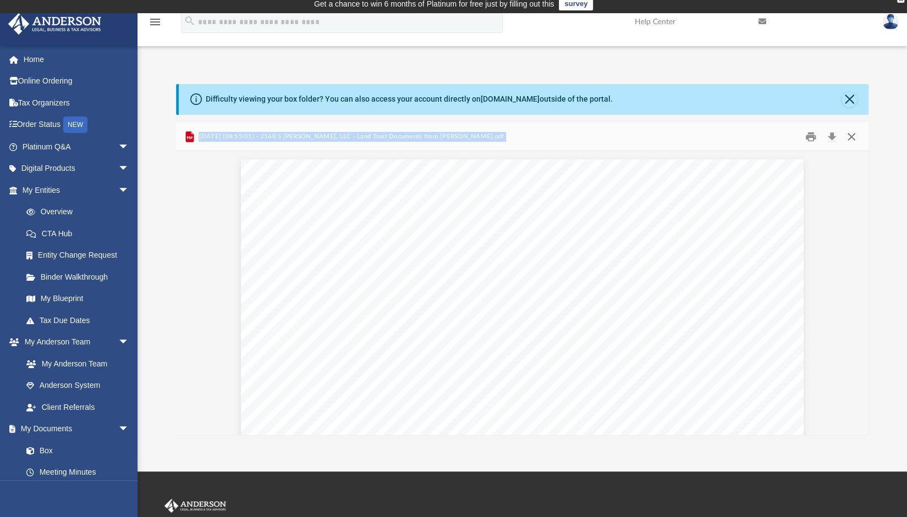
click at [853, 135] on button "Close" at bounding box center [851, 136] width 20 height 17
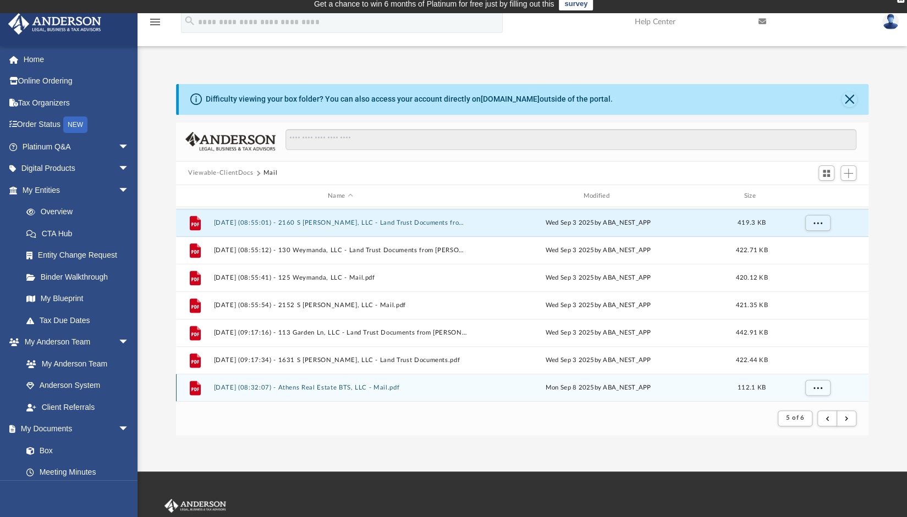
click at [400, 385] on button "[DATE] (08:32:07) - Athens Real Estate BTS, LLC - Mail.pdf" at bounding box center [339, 387] width 253 height 7
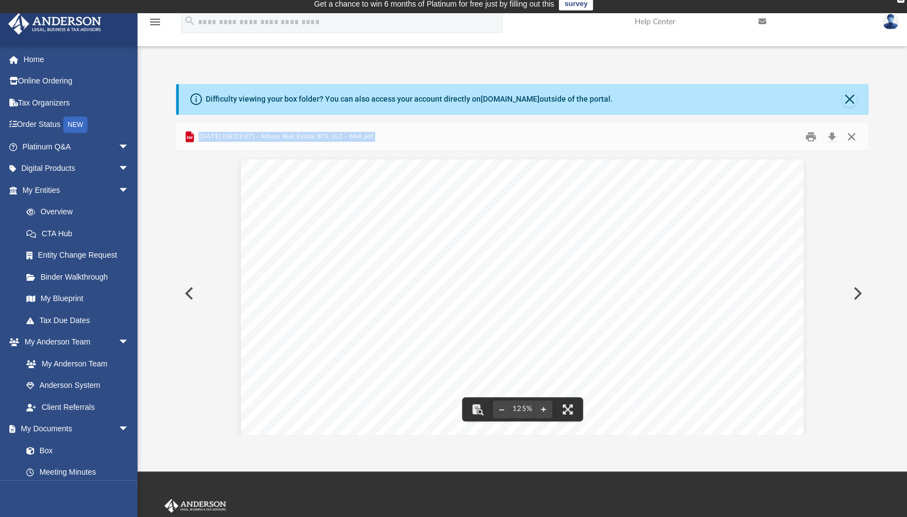
click at [852, 138] on button "Close" at bounding box center [851, 136] width 20 height 17
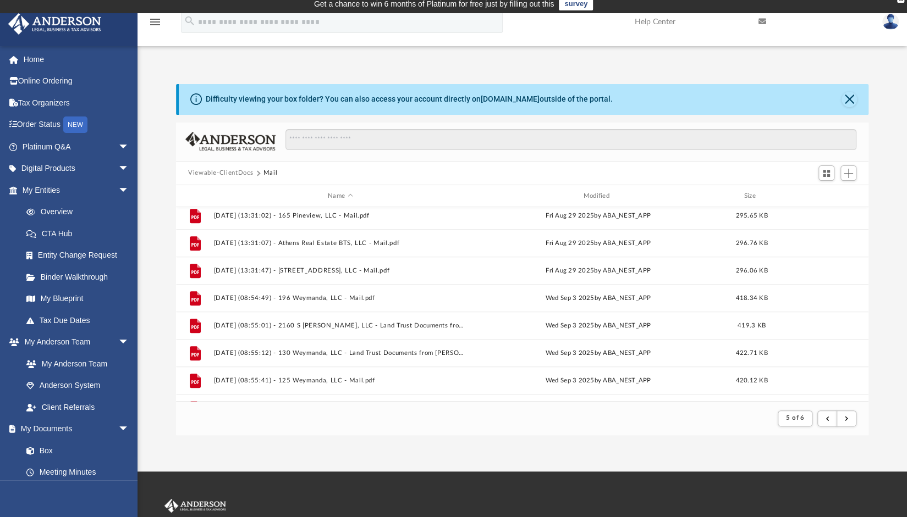
scroll to position [823, 0]
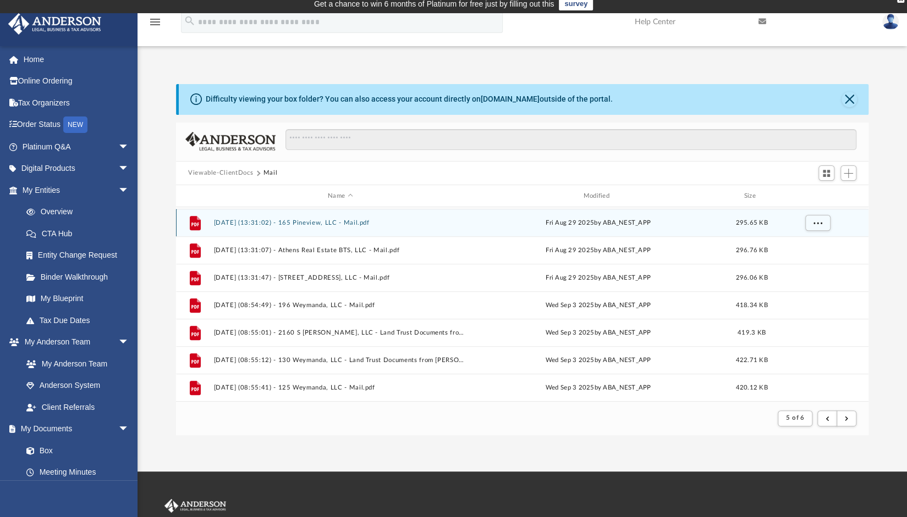
click at [336, 225] on button "[DATE] (13:31:02) - 165 Pineview, LLC - Mail.pdf" at bounding box center [339, 222] width 253 height 7
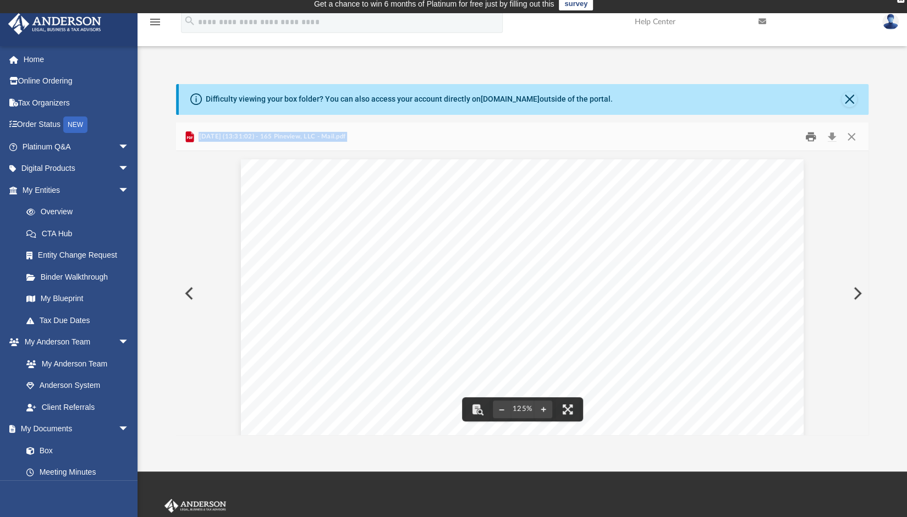
click at [812, 137] on button "Print" at bounding box center [811, 136] width 22 height 17
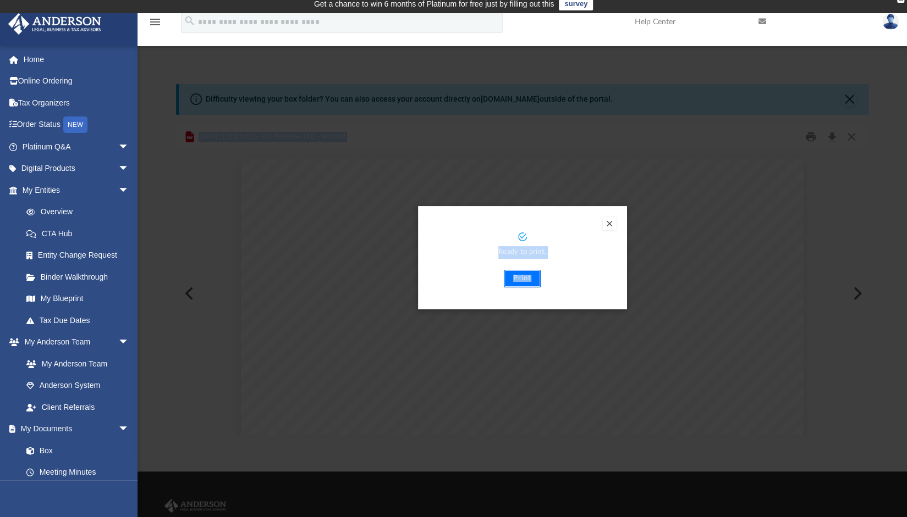
click at [521, 277] on button "Print" at bounding box center [522, 279] width 37 height 18
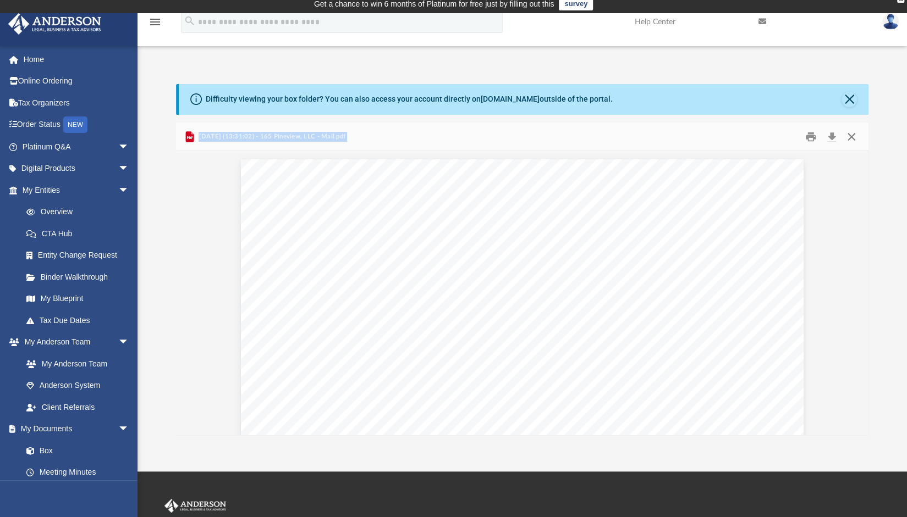
click at [850, 137] on button "Close" at bounding box center [851, 136] width 20 height 17
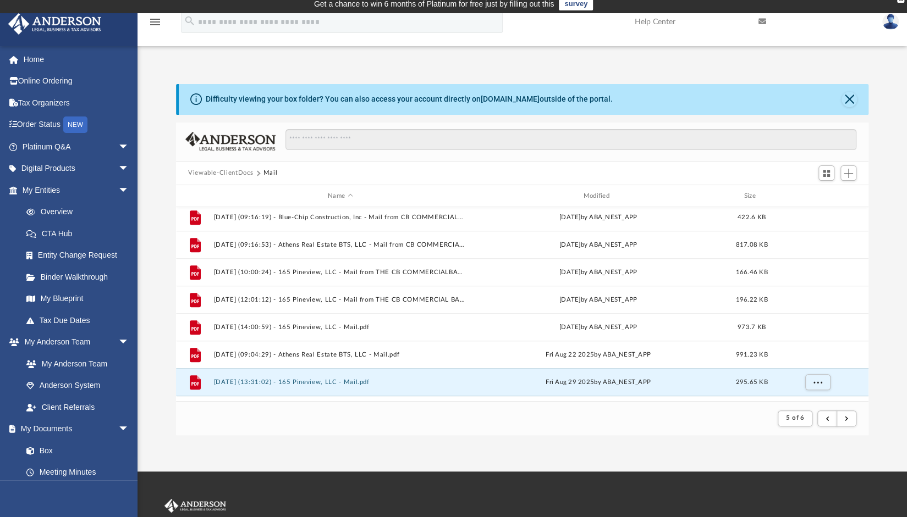
scroll to position [719, 0]
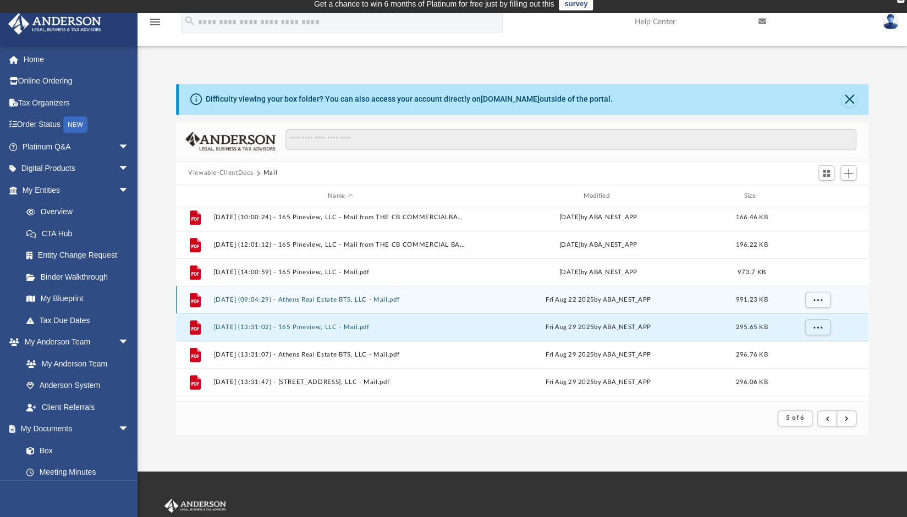
click at [362, 299] on button "[DATE] (09:04:29) - Athens Real Estate BTS, LLC - Mail.pdf" at bounding box center [339, 299] width 253 height 7
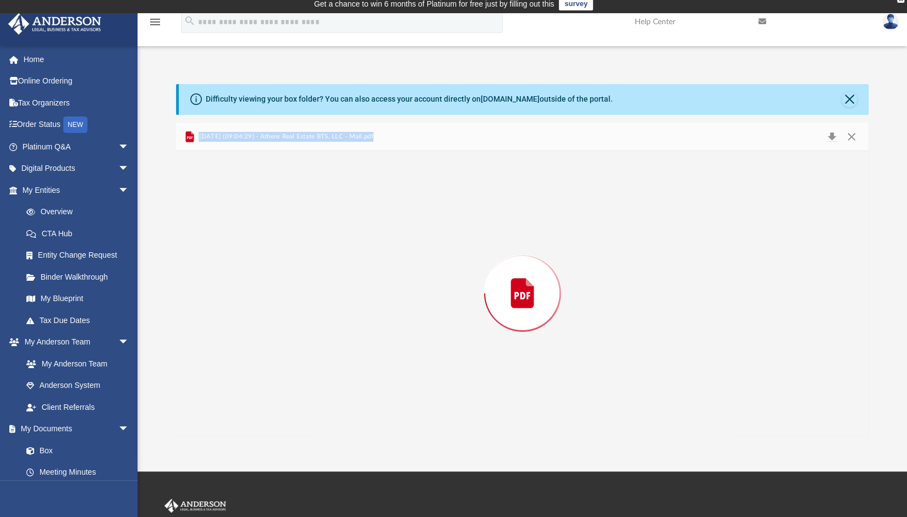
click at [362, 299] on div "Preview" at bounding box center [522, 293] width 692 height 284
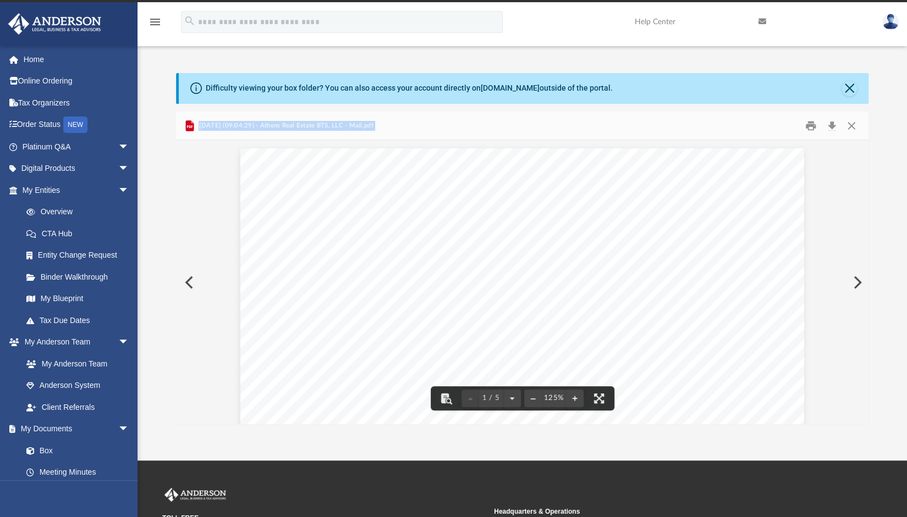
scroll to position [0, 0]
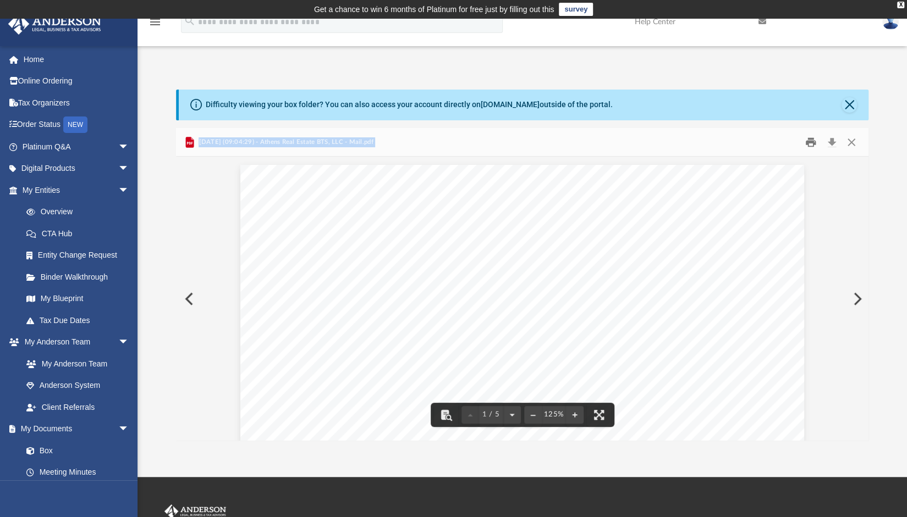
click at [811, 147] on button "Print" at bounding box center [811, 142] width 22 height 17
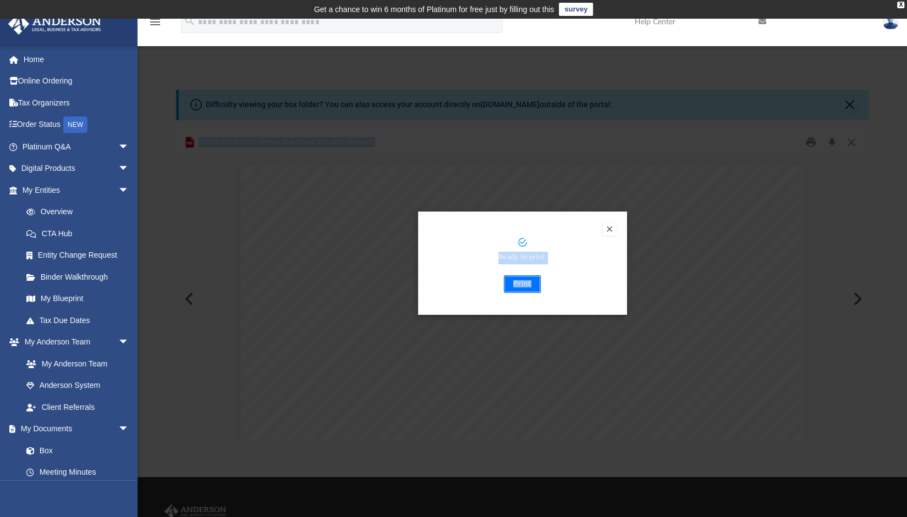
click at [522, 282] on button "Print" at bounding box center [522, 284] width 37 height 18
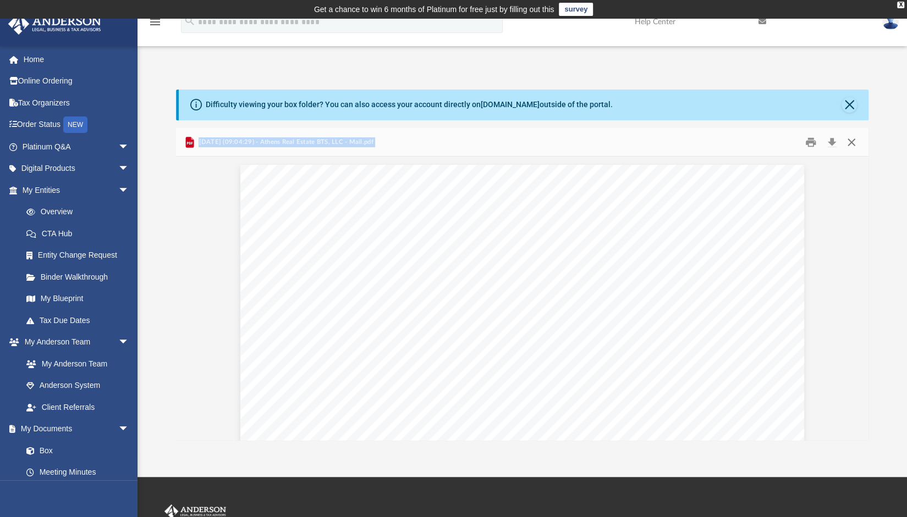
click at [850, 142] on button "Close" at bounding box center [851, 142] width 20 height 17
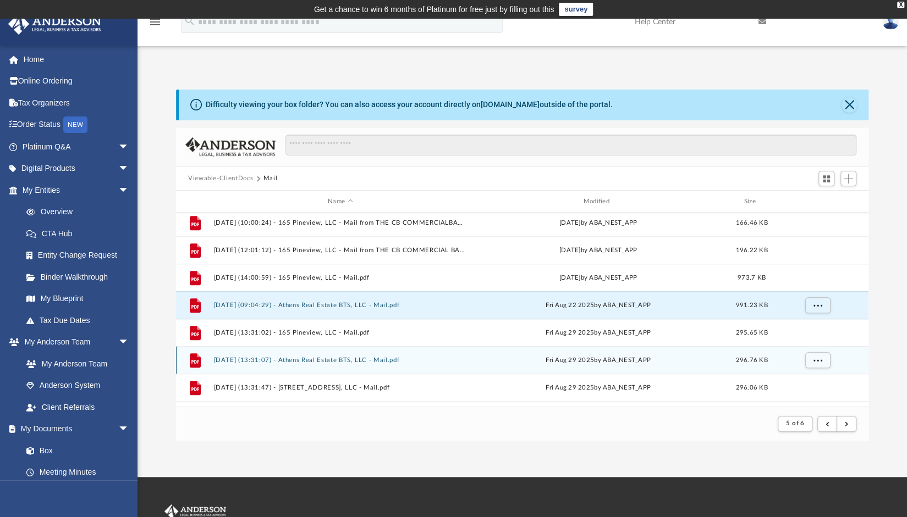
click at [377, 363] on button "[DATE] (13:31:07) - Athens Real Estate BTS, LLC - Mail.pdf" at bounding box center [339, 360] width 253 height 7
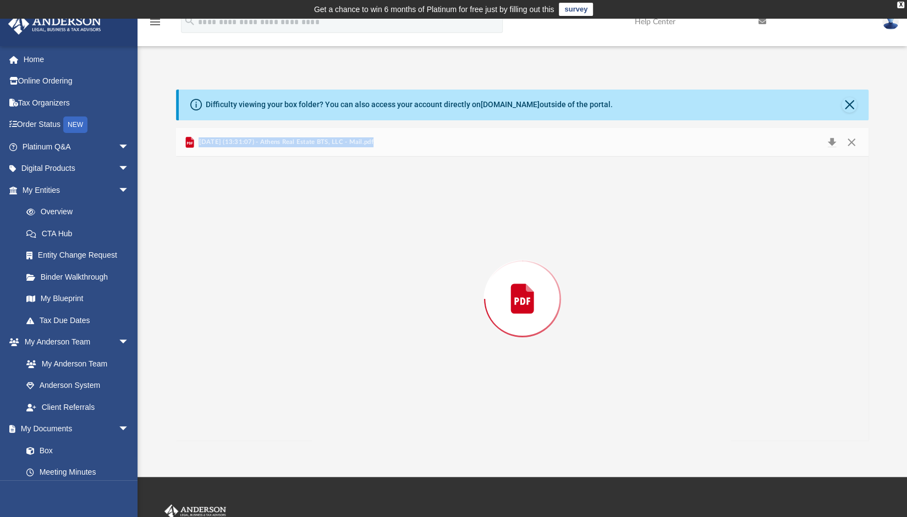
click at [377, 363] on div "Preview" at bounding box center [522, 299] width 692 height 284
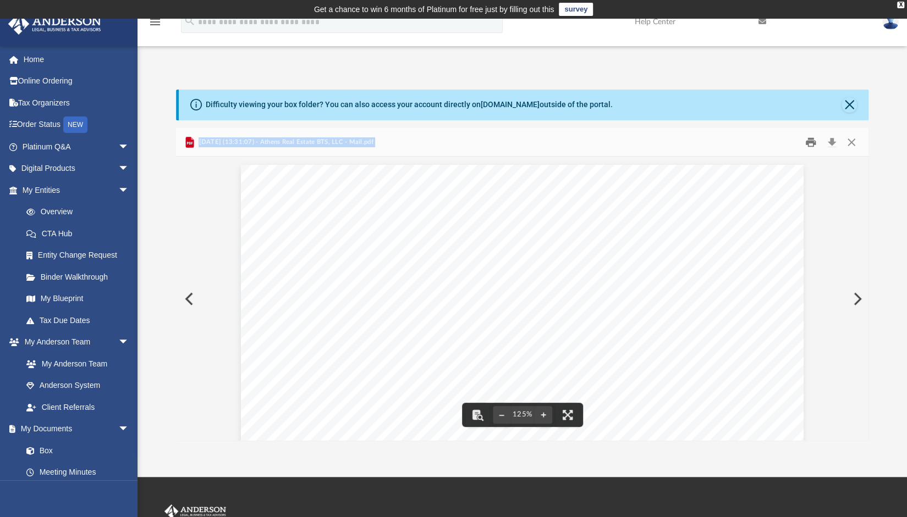
click at [811, 141] on button "Print" at bounding box center [811, 142] width 22 height 17
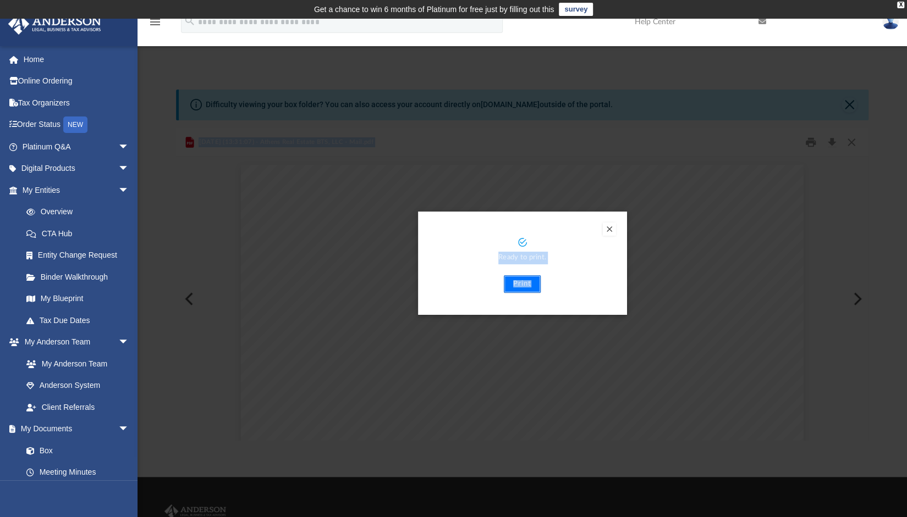
click at [530, 282] on button "Print" at bounding box center [522, 284] width 37 height 18
